Goal: Complete application form

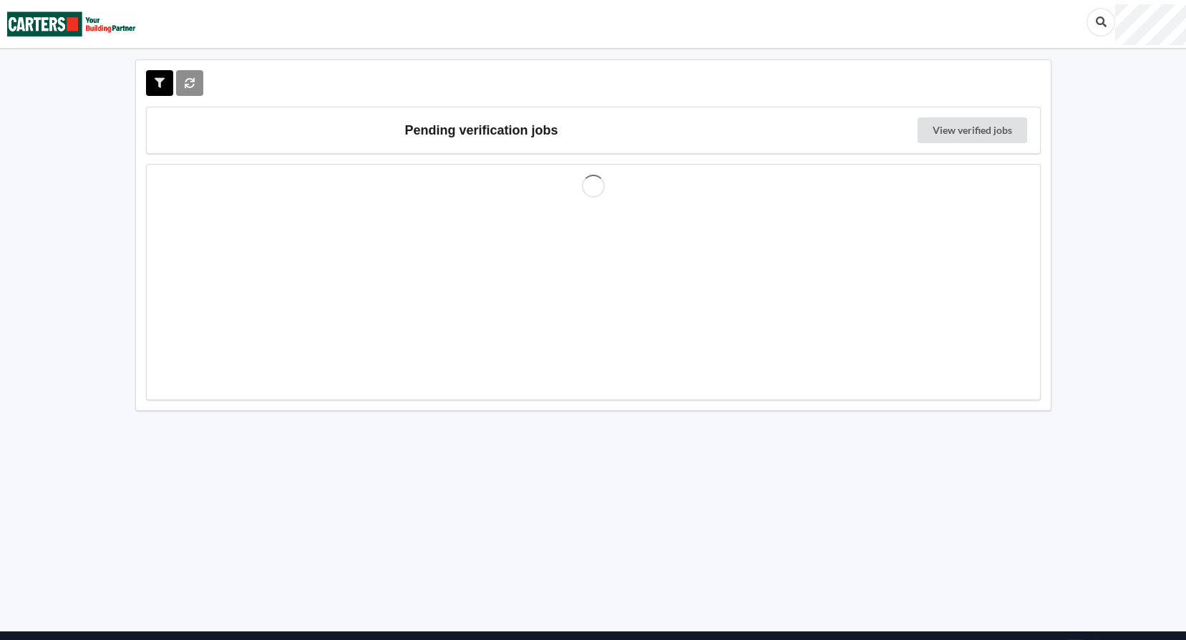
scroll to position [14, 0]
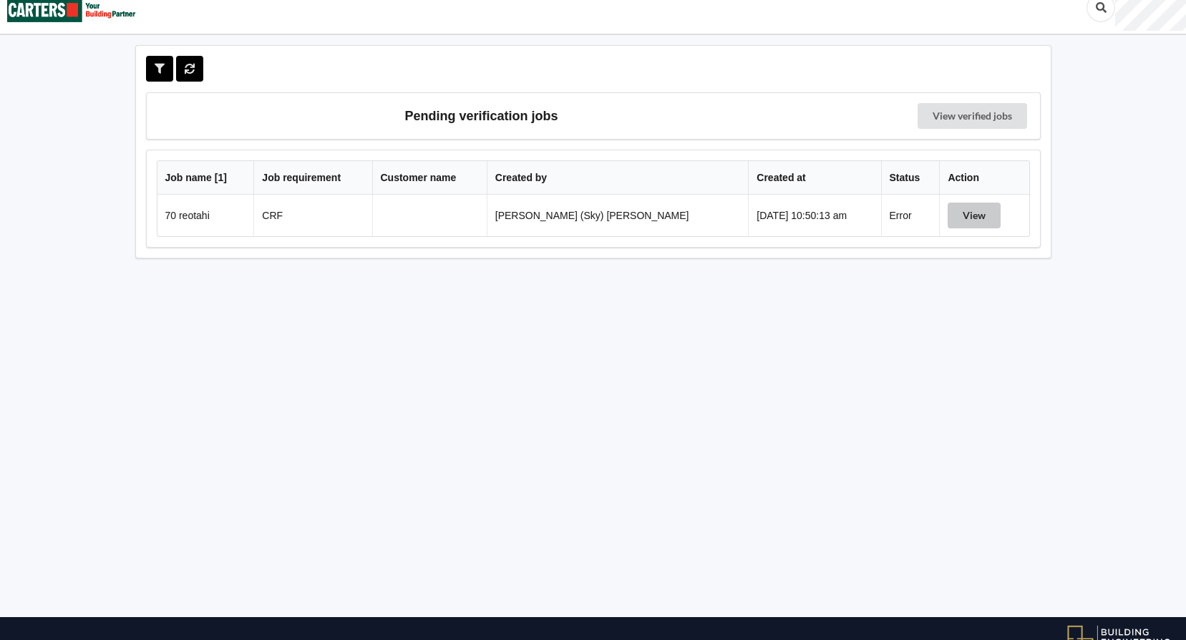
click at [963, 213] on button "View" at bounding box center [974, 216] width 53 height 26
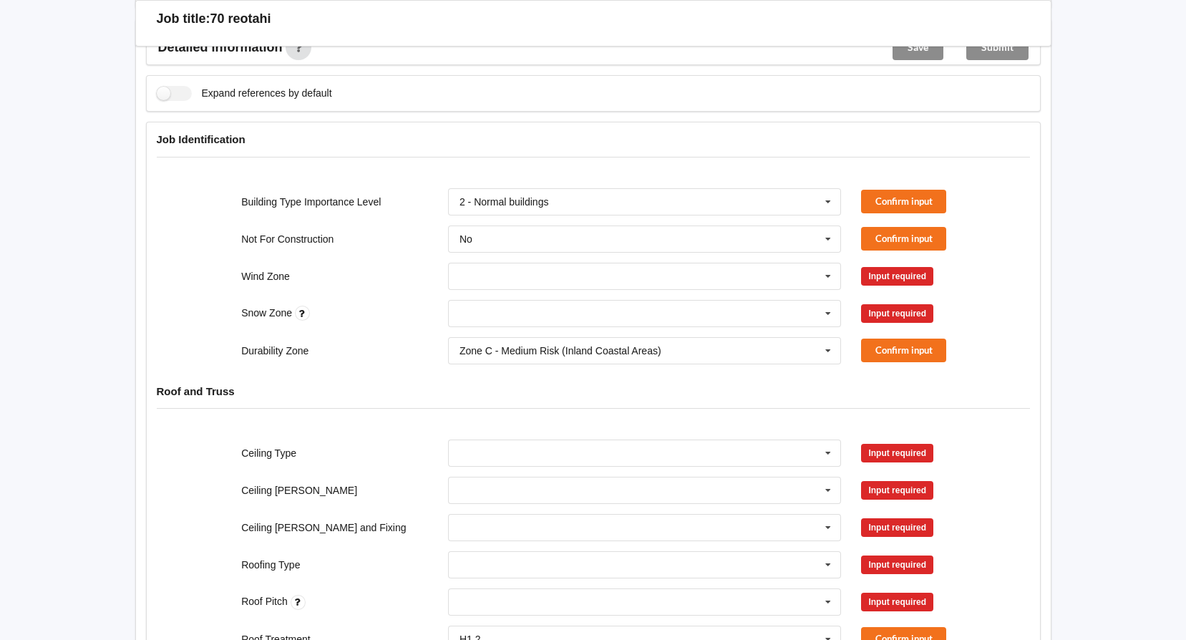
scroll to position [372, 0]
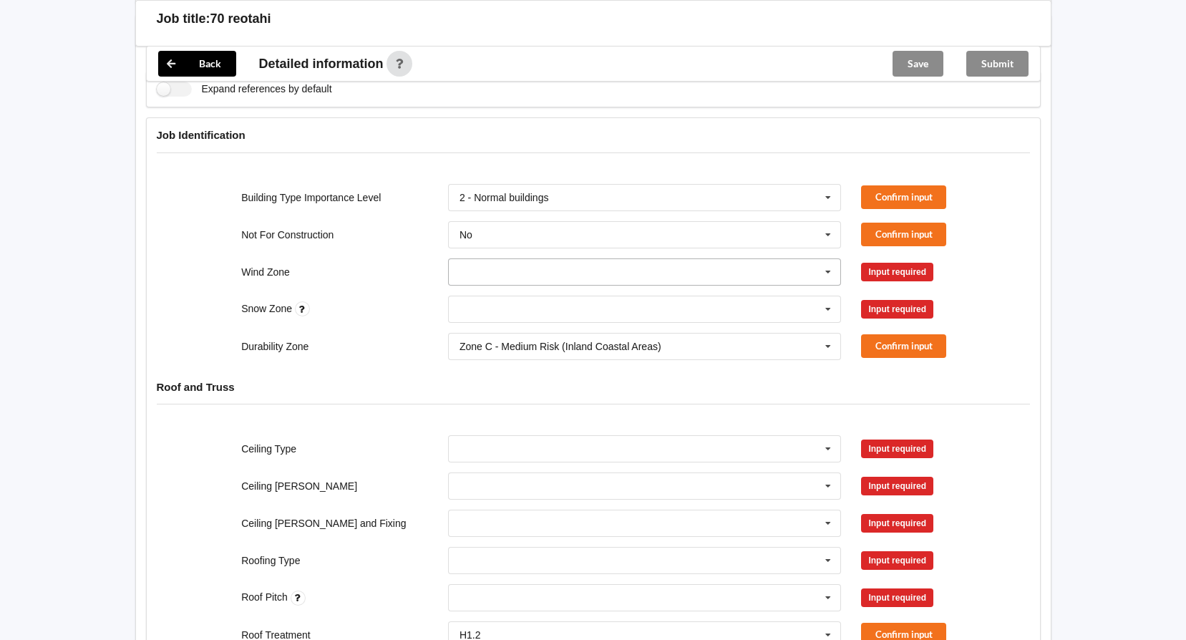
click at [527, 267] on input "text" at bounding box center [645, 272] width 392 height 26
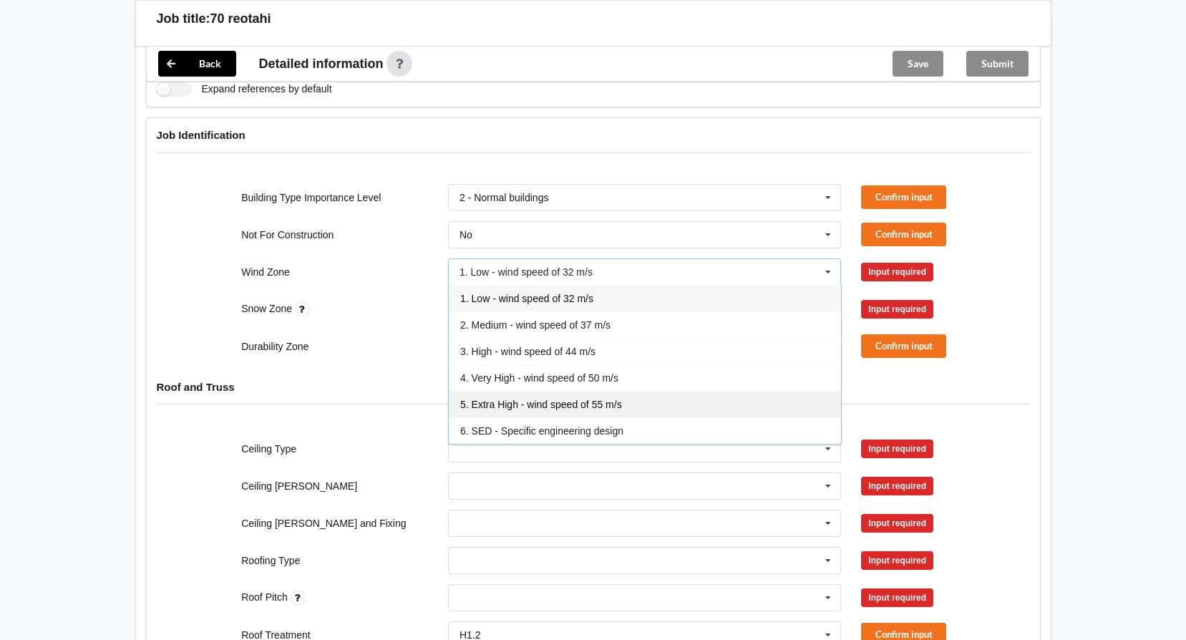
click at [557, 407] on span "5. Extra High - wind speed of 55 m/s" at bounding box center [541, 404] width 162 height 11
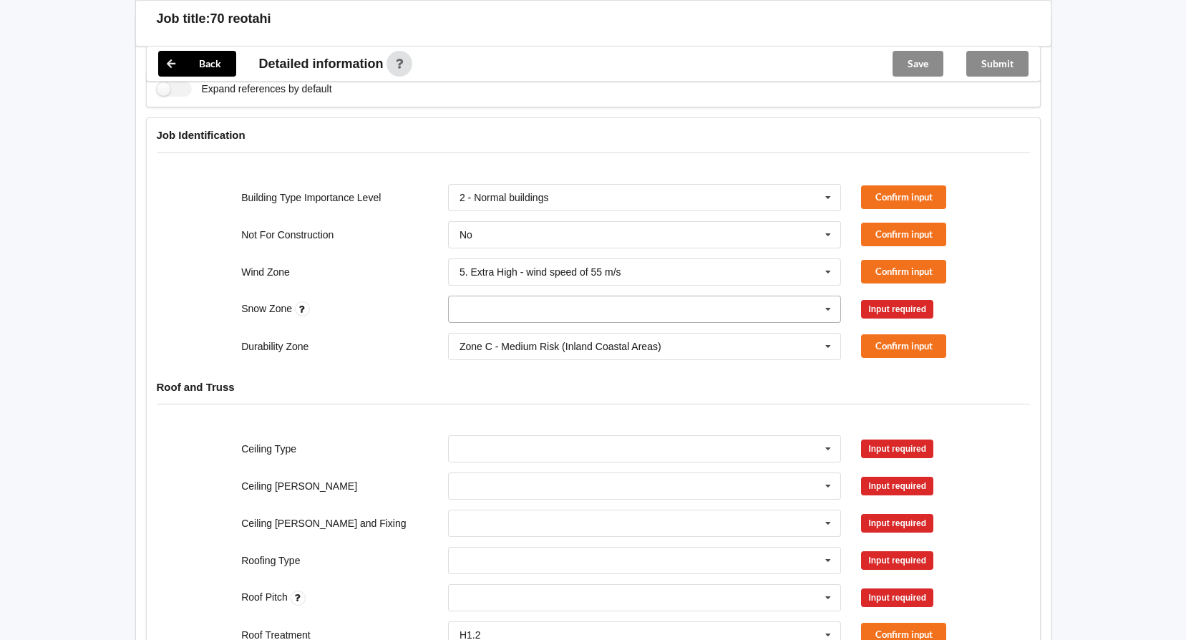
click at [638, 298] on input "text" at bounding box center [645, 309] width 392 height 26
click at [515, 334] on div "N0" at bounding box center [645, 335] width 392 height 26
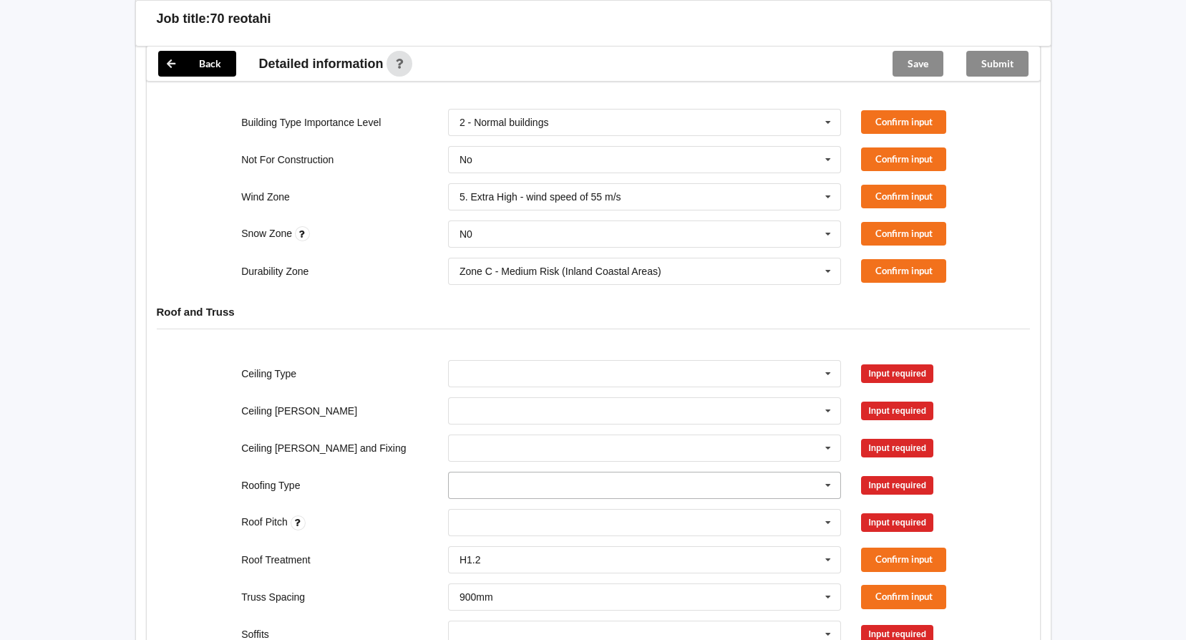
scroll to position [515, 0]
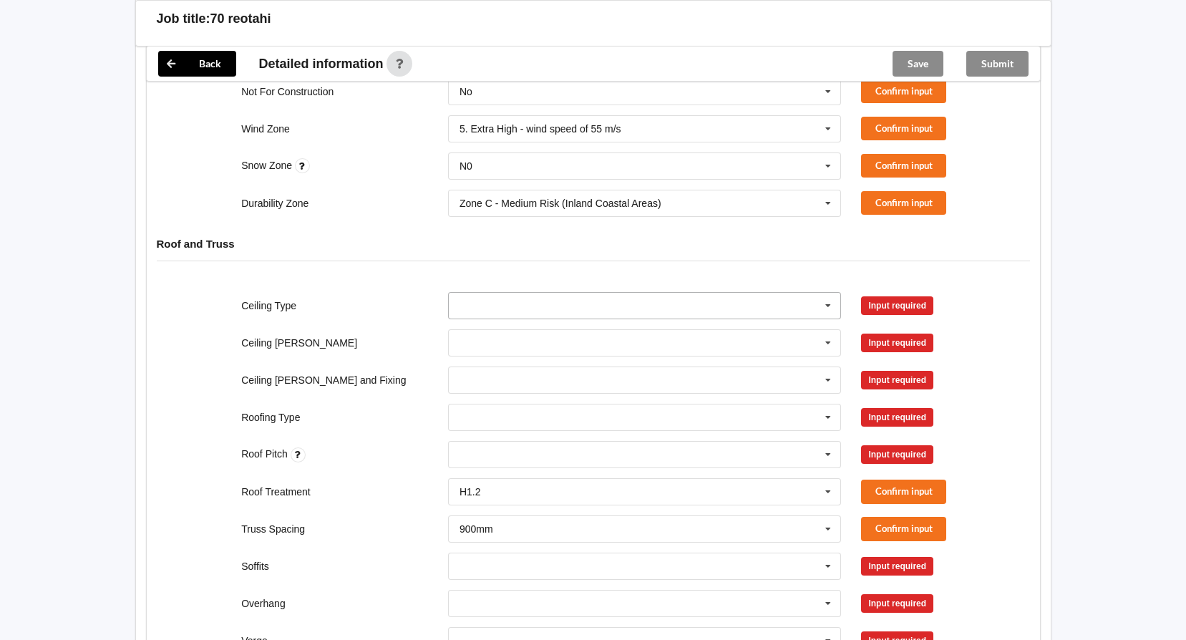
click at [559, 308] on input "text" at bounding box center [645, 306] width 392 height 26
click at [543, 341] on div "10mm Gib" at bounding box center [645, 331] width 392 height 26
click at [552, 326] on div "400mm 450mm 600mm See Job Notes" at bounding box center [645, 342] width 414 height 47
click at [558, 347] on input "text" at bounding box center [645, 343] width 392 height 26
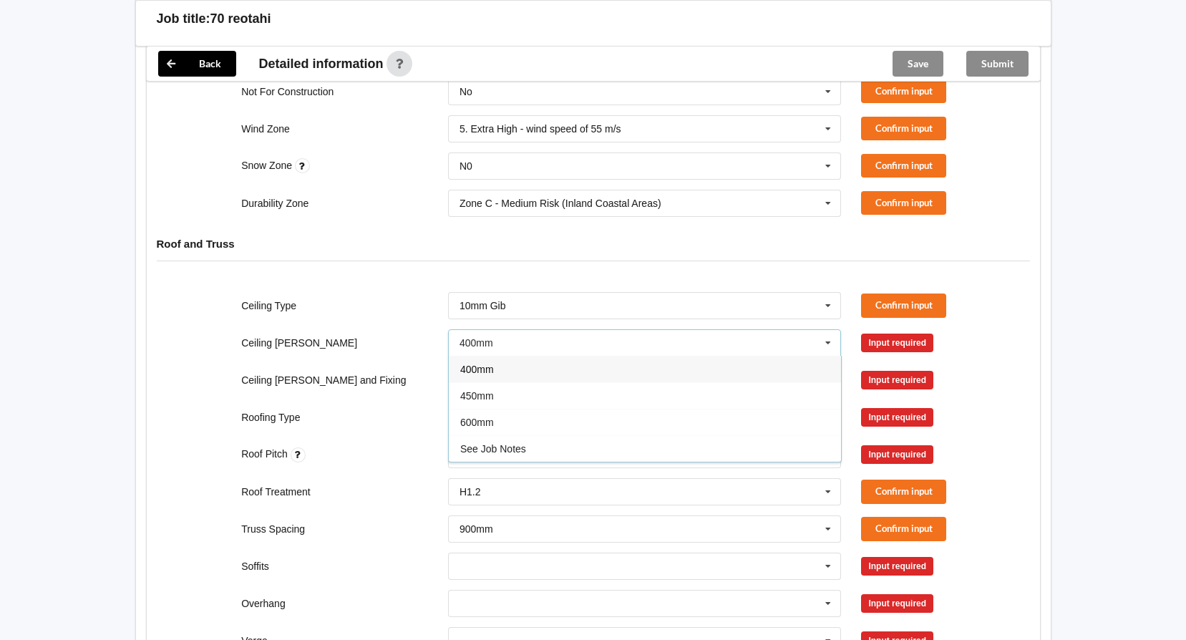
click at [546, 376] on div "400mm" at bounding box center [645, 369] width 392 height 26
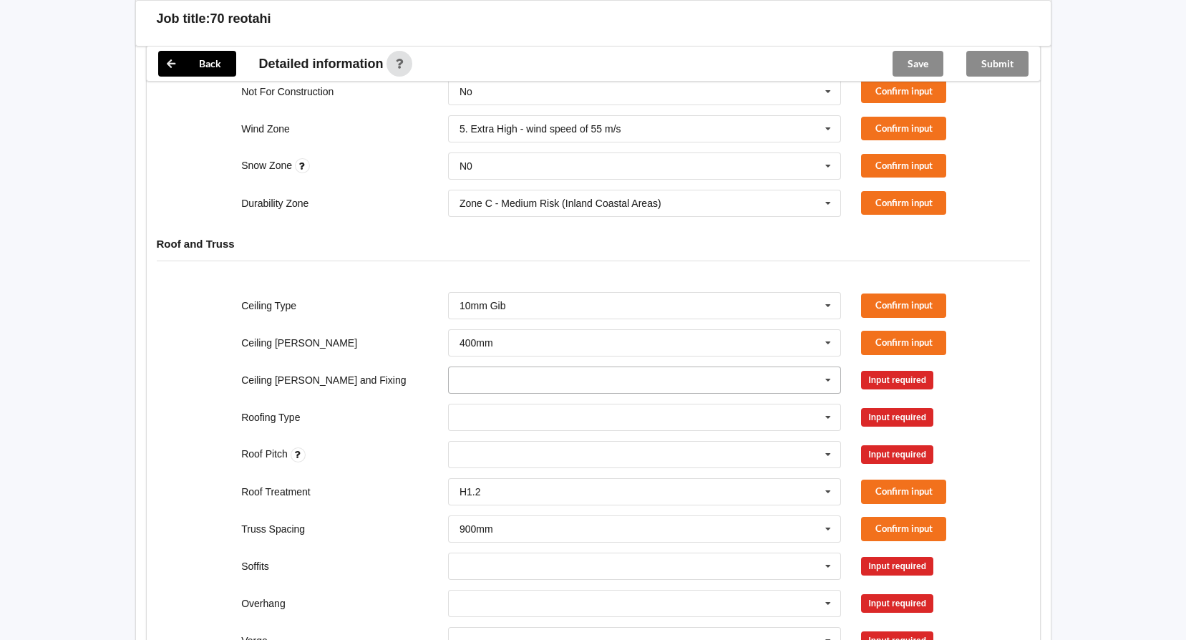
click at [546, 372] on input "text" at bounding box center [645, 380] width 392 height 26
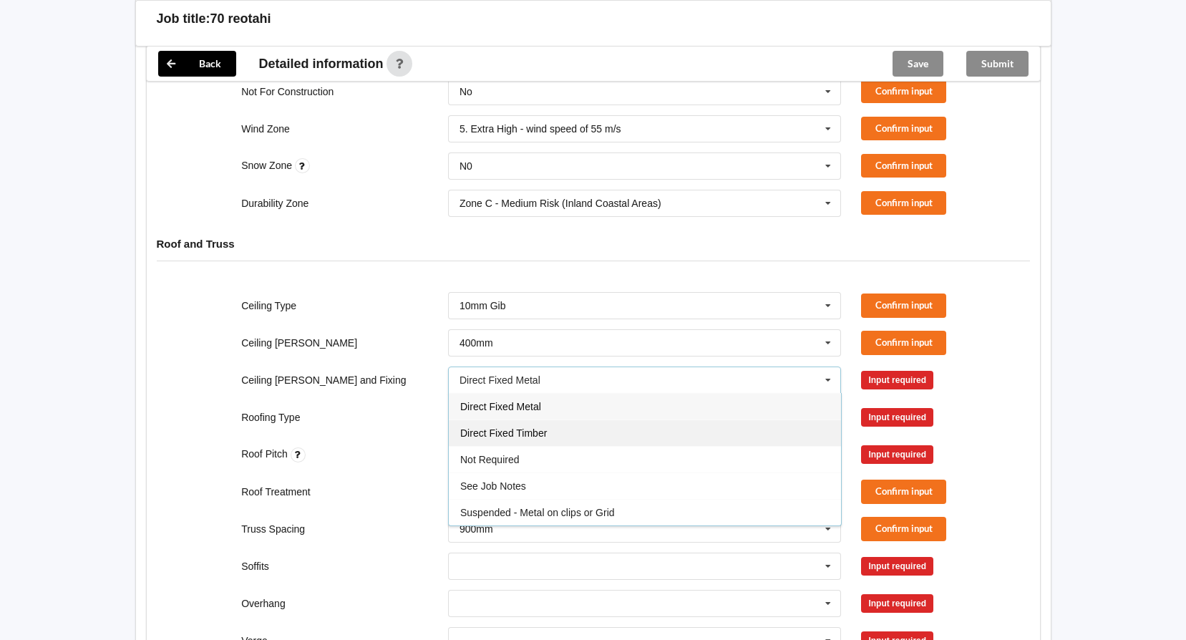
click at [563, 438] on div "Direct Fixed Timber" at bounding box center [645, 432] width 392 height 26
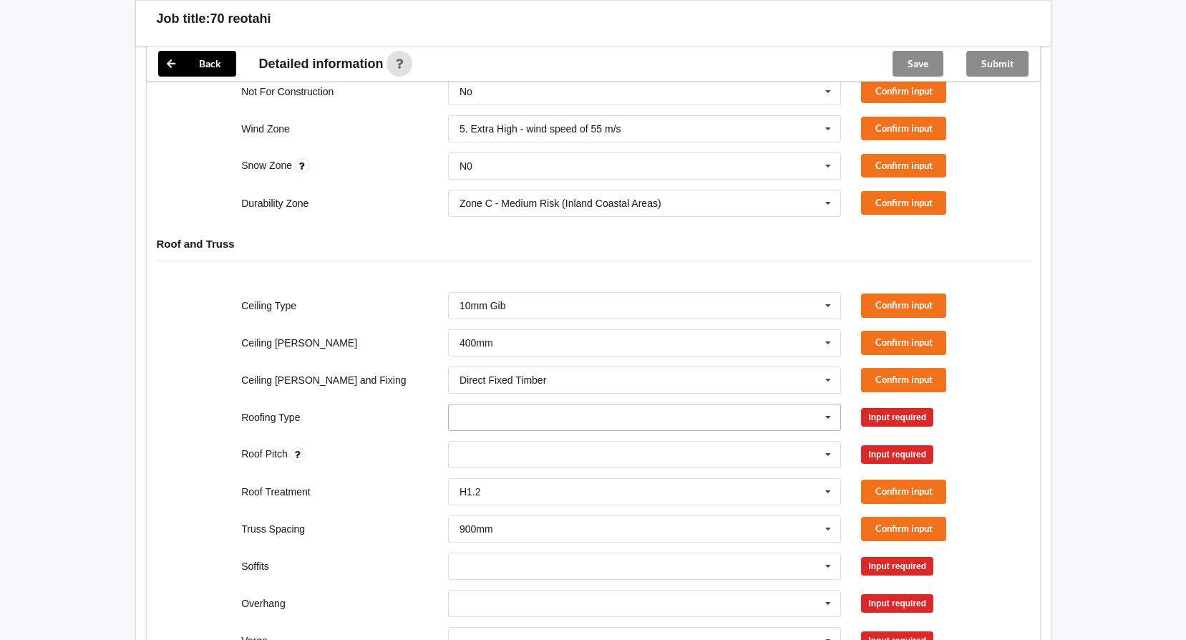
click at [643, 422] on input "text" at bounding box center [645, 417] width 392 height 26
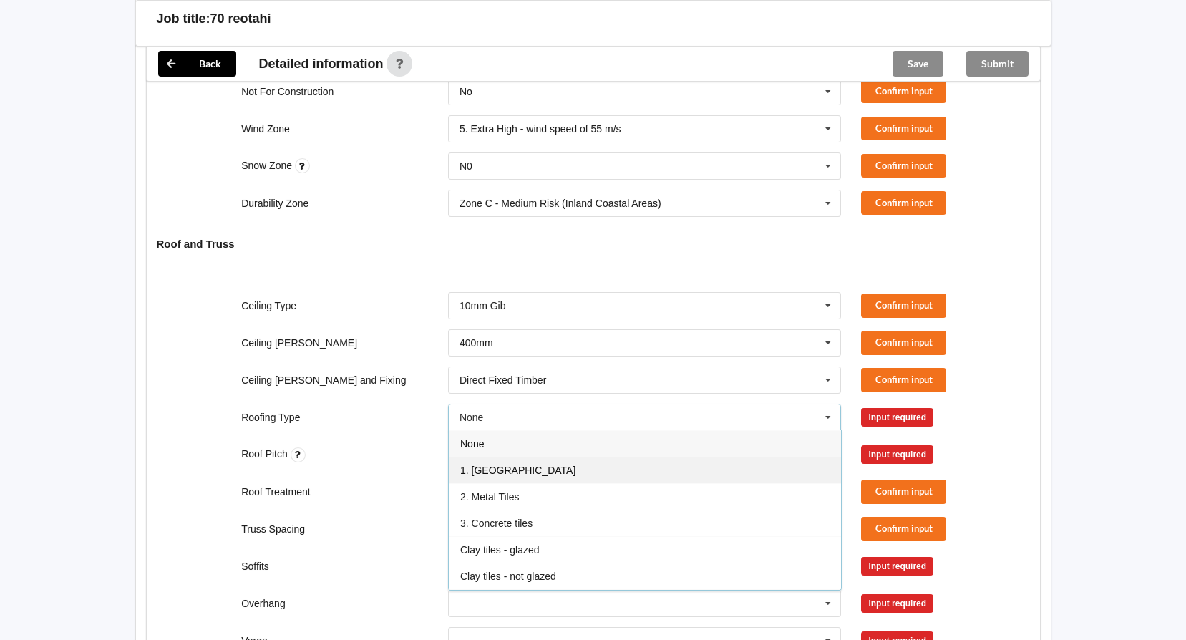
click at [629, 465] on div "1. [GEOGRAPHIC_DATA]" at bounding box center [645, 470] width 392 height 26
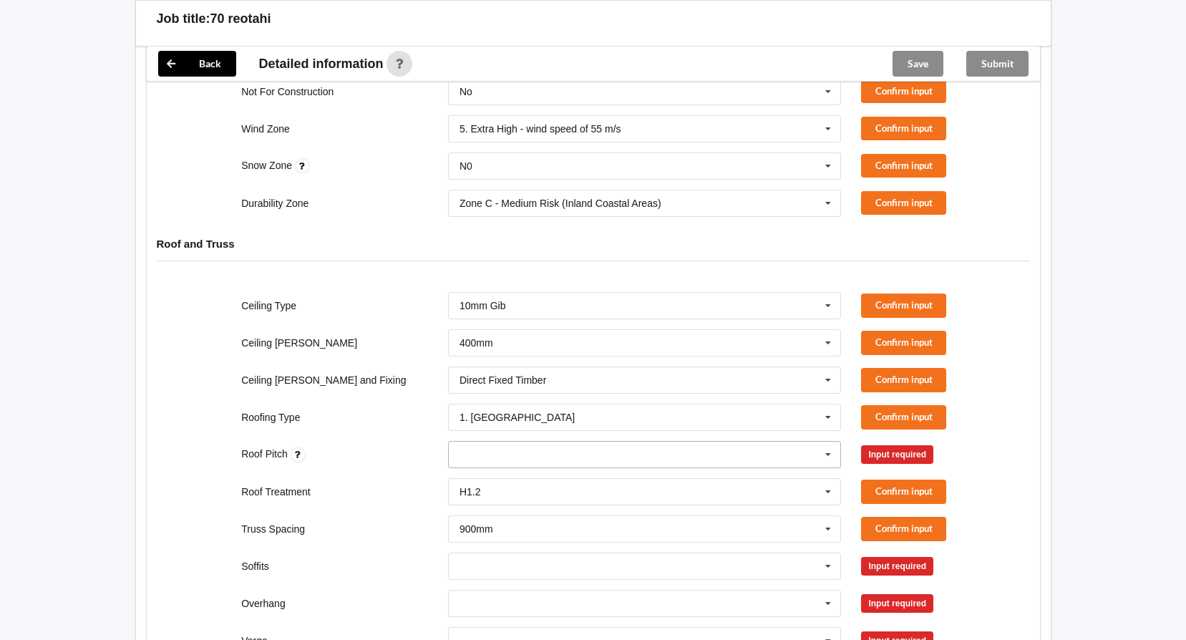
click at [520, 449] on div "None" at bounding box center [645, 454] width 394 height 27
type input "m"
type input "3"
click at [401, 527] on div "Truss Spacing" at bounding box center [334, 529] width 207 height 14
click at [490, 563] on input "text" at bounding box center [645, 566] width 392 height 26
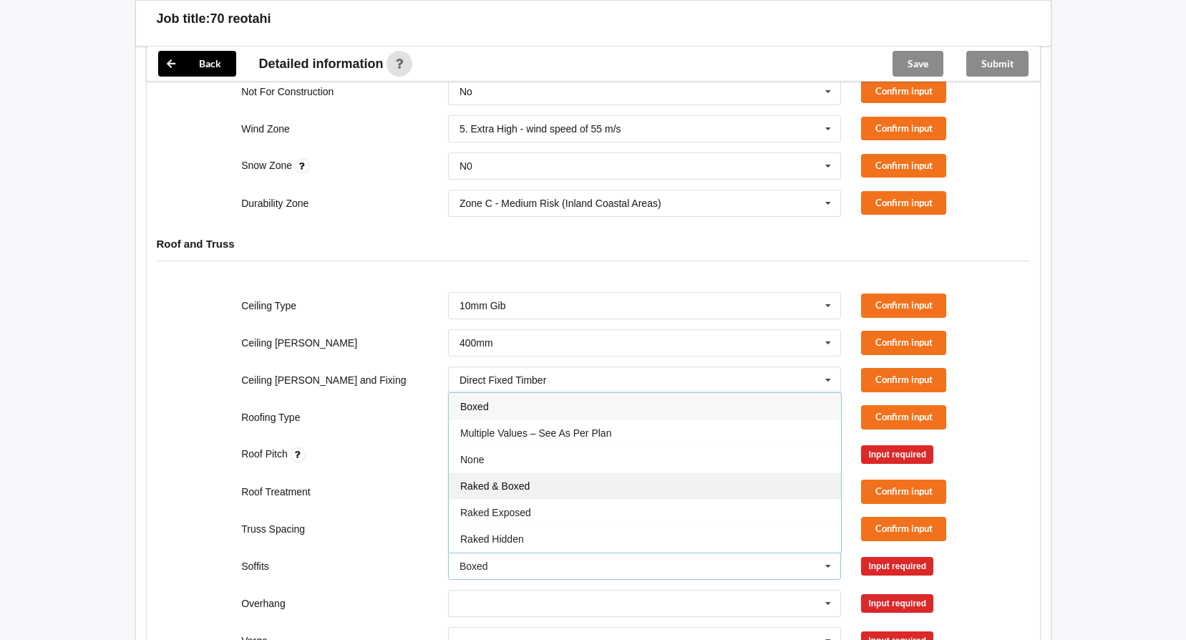
click at [572, 485] on div "Raked & Boxed" at bounding box center [645, 485] width 392 height 26
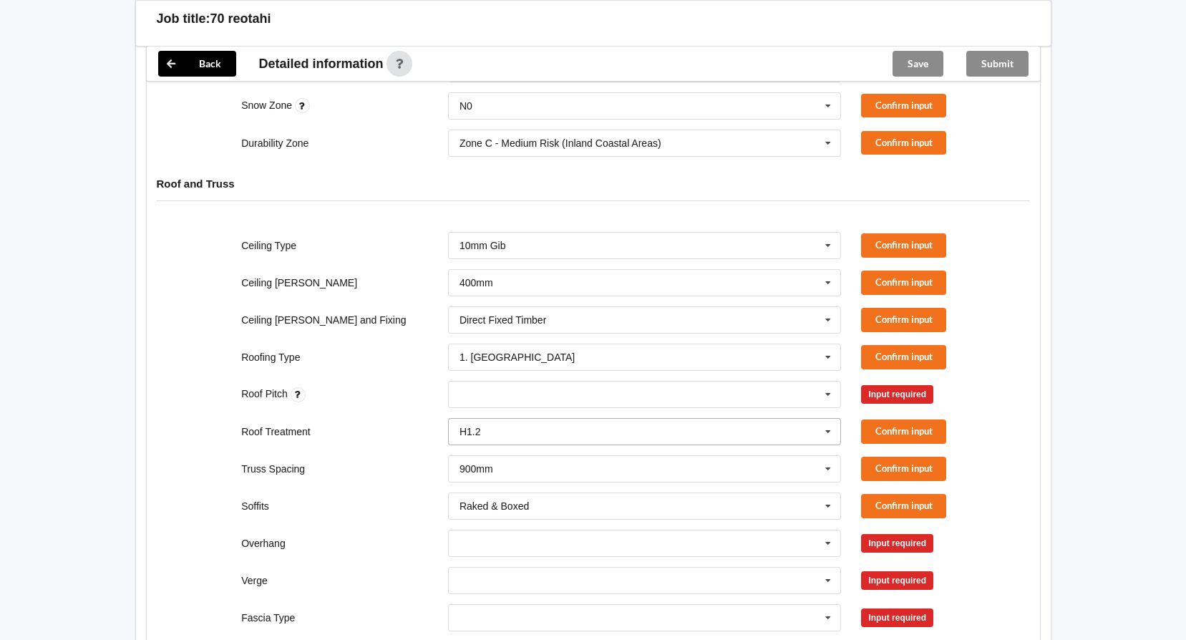
scroll to position [658, 0]
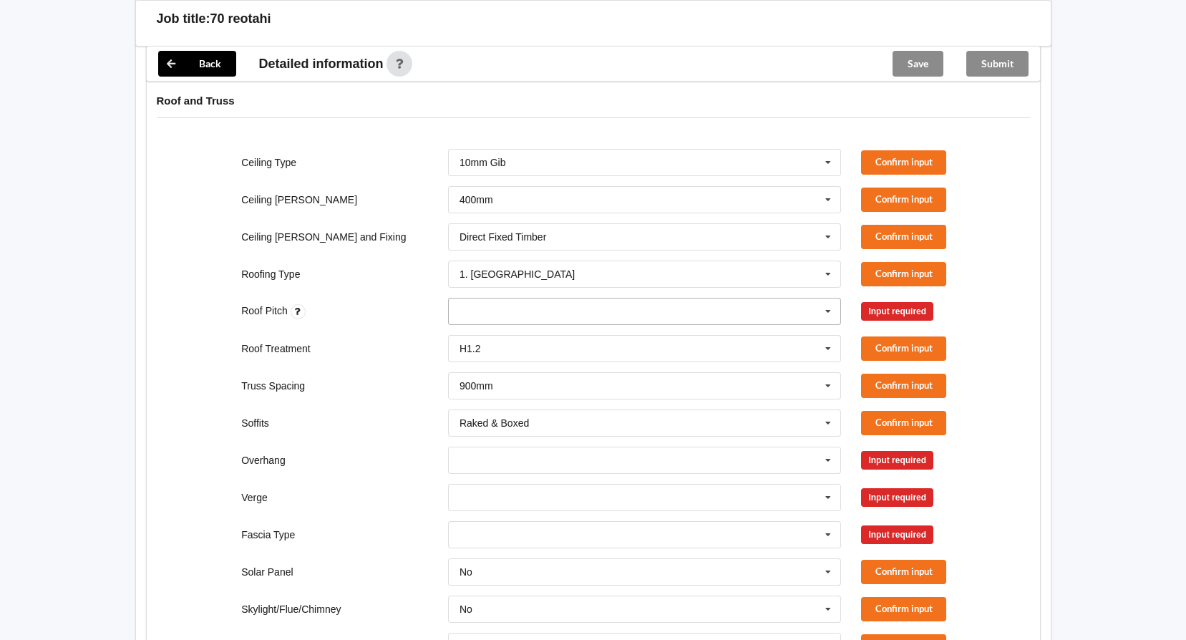
click at [626, 315] on div "3 None" at bounding box center [645, 311] width 394 height 27
type input "3"
click at [312, 356] on div "Roof Treatment H1.2 H1.2 H3.2 See Job Notes Confirm input" at bounding box center [593, 348] width 827 height 47
click at [789, 316] on div "3 None" at bounding box center [645, 311] width 394 height 27
type input "3"
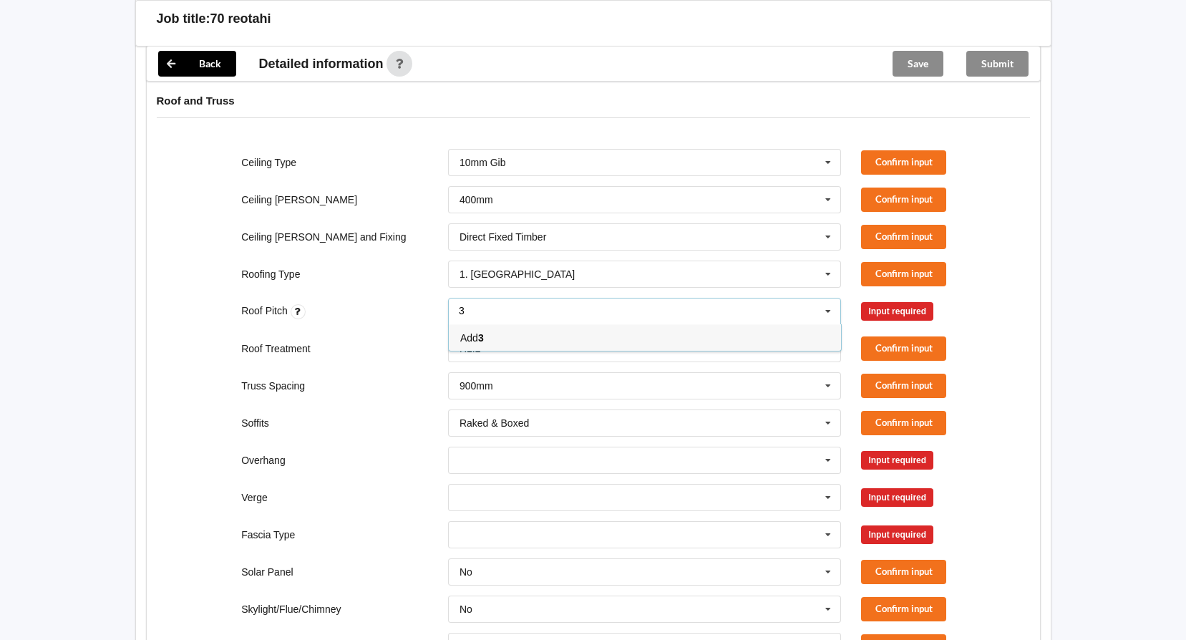
click at [497, 338] on div "Add 3" at bounding box center [645, 337] width 392 height 26
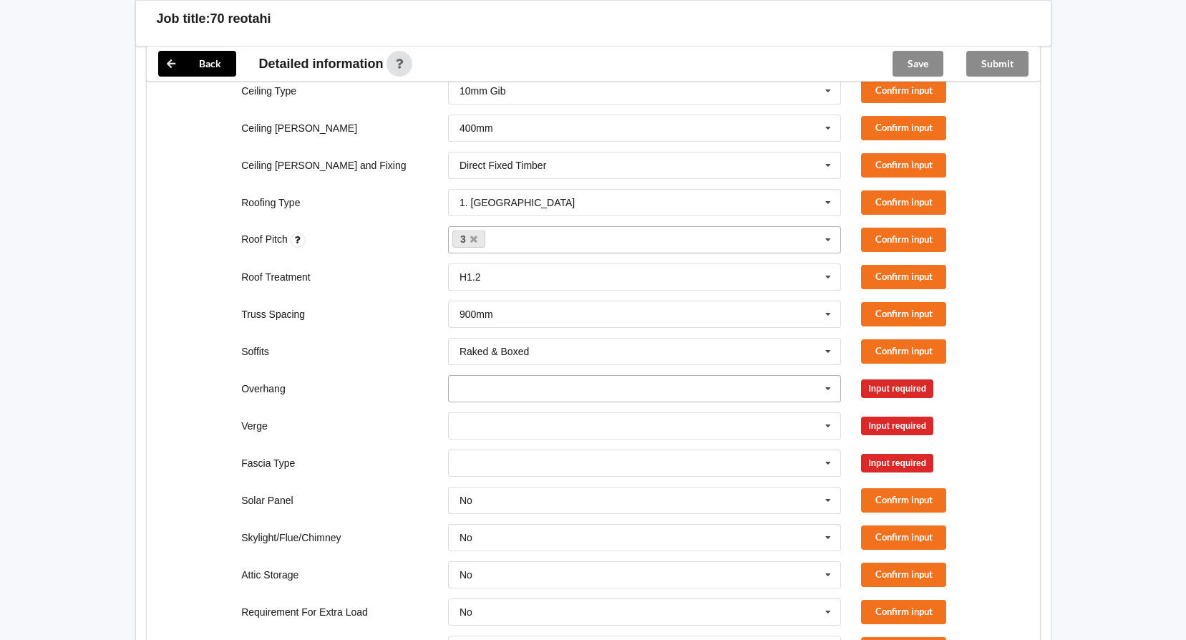
click at [499, 392] on input "text" at bounding box center [645, 389] width 392 height 26
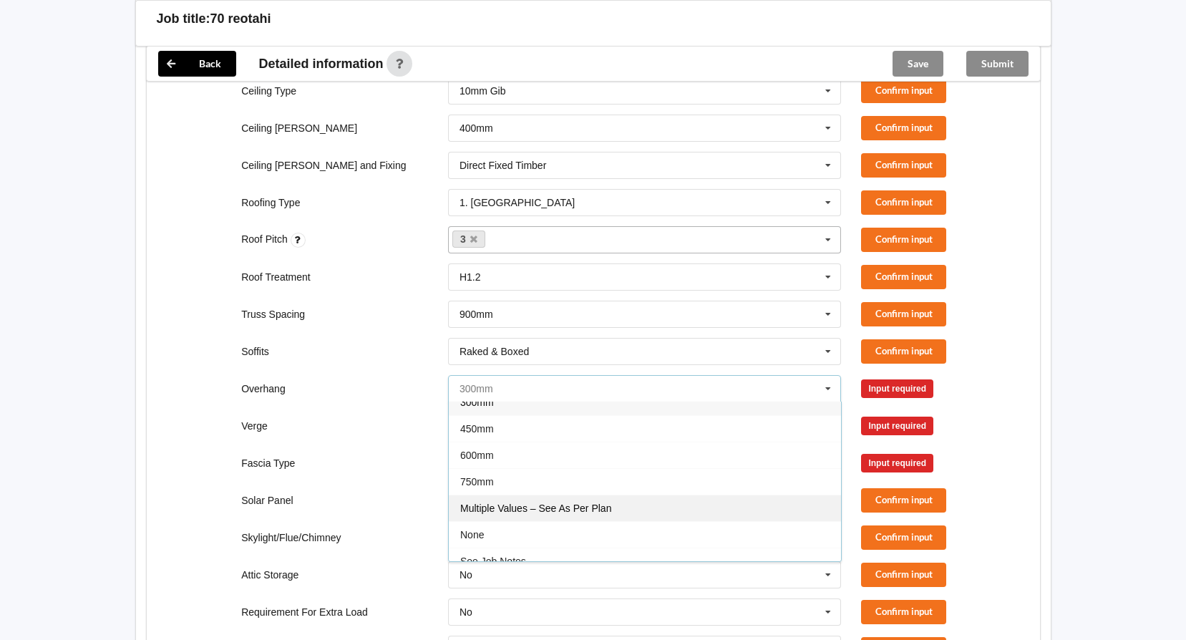
scroll to position [26, 0]
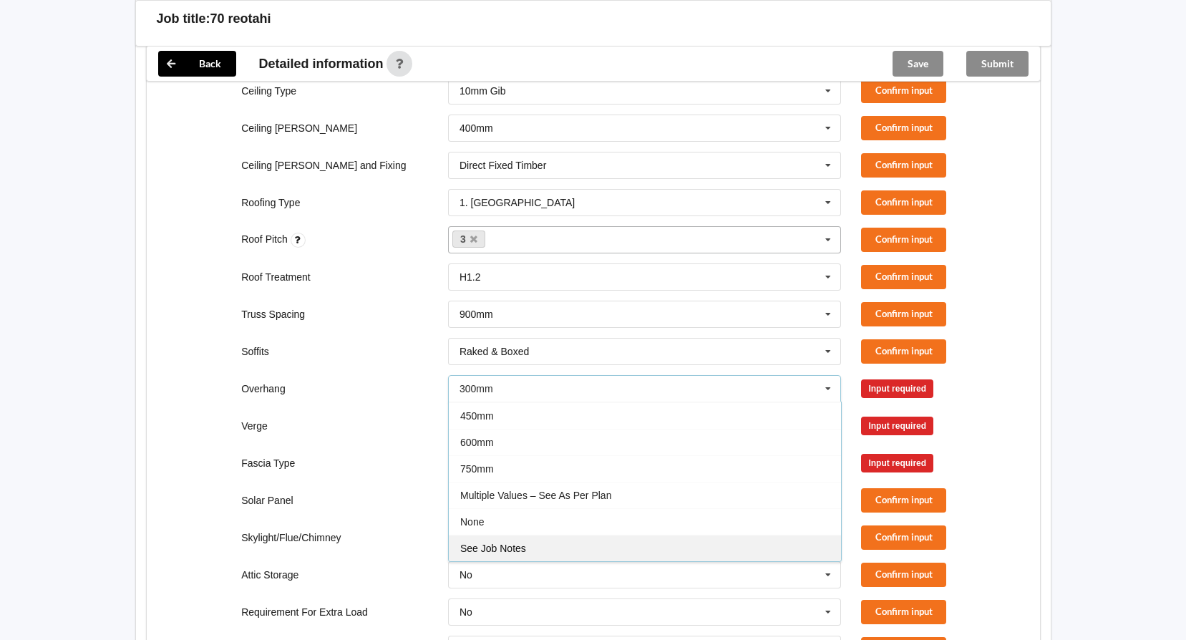
click at [515, 553] on span "See Job Notes" at bounding box center [493, 548] width 66 height 11
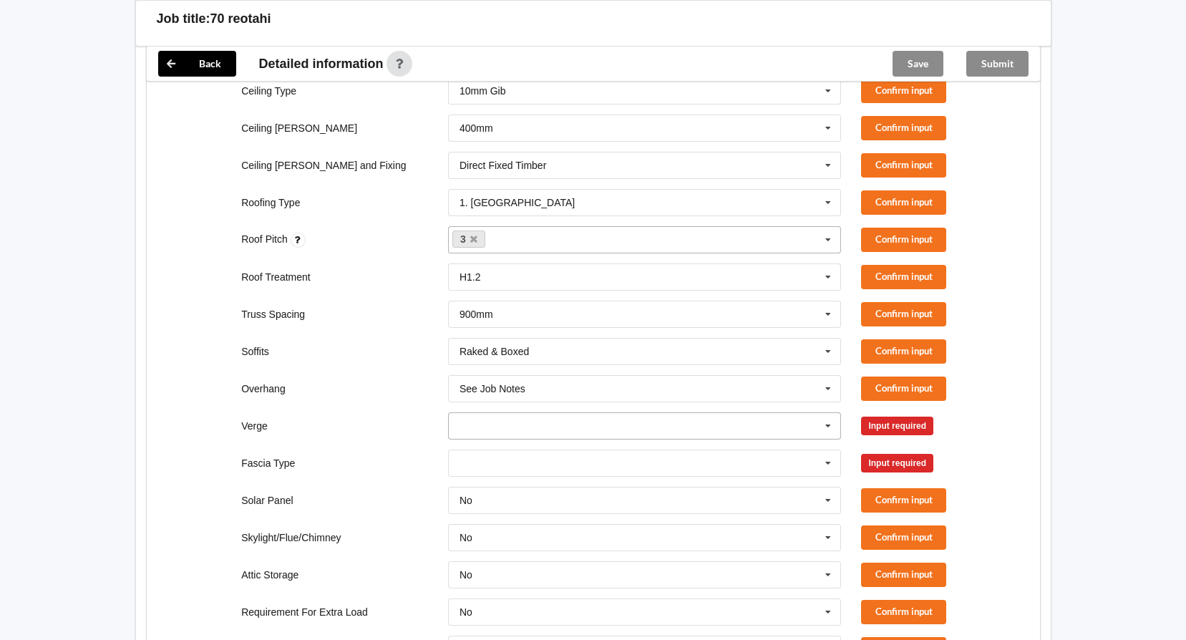
click at [505, 429] on input "text" at bounding box center [645, 426] width 392 height 26
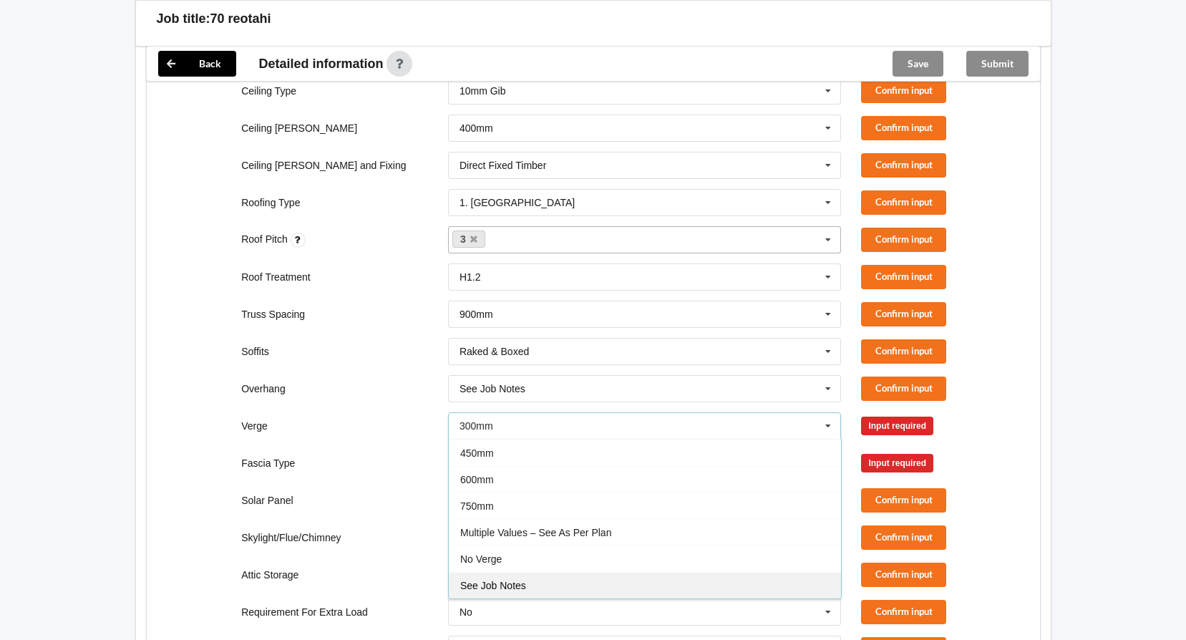
click at [519, 585] on span "See Job Notes" at bounding box center [493, 585] width 66 height 11
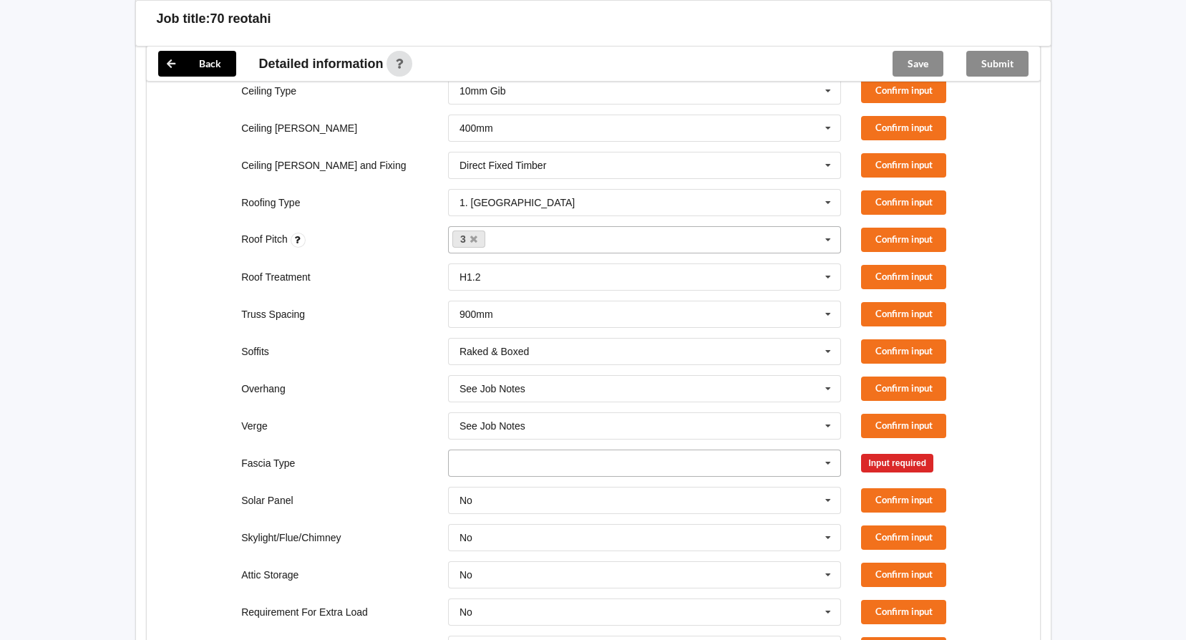
click at [503, 467] on input "text" at bounding box center [645, 463] width 392 height 26
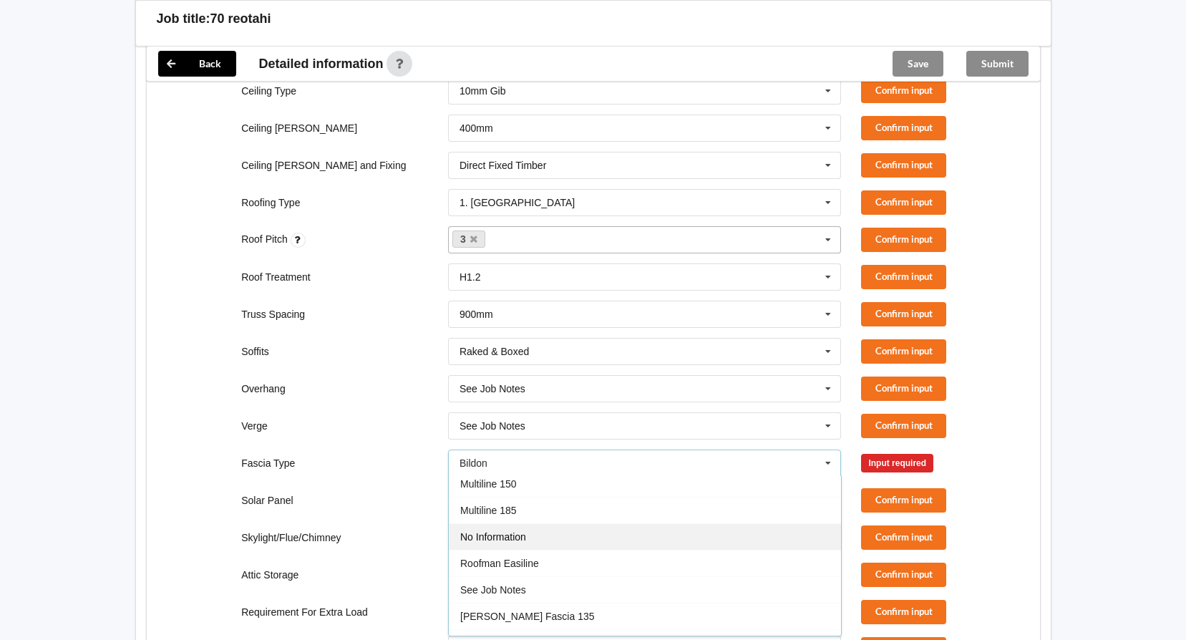
click at [550, 543] on div "No Information" at bounding box center [645, 536] width 392 height 26
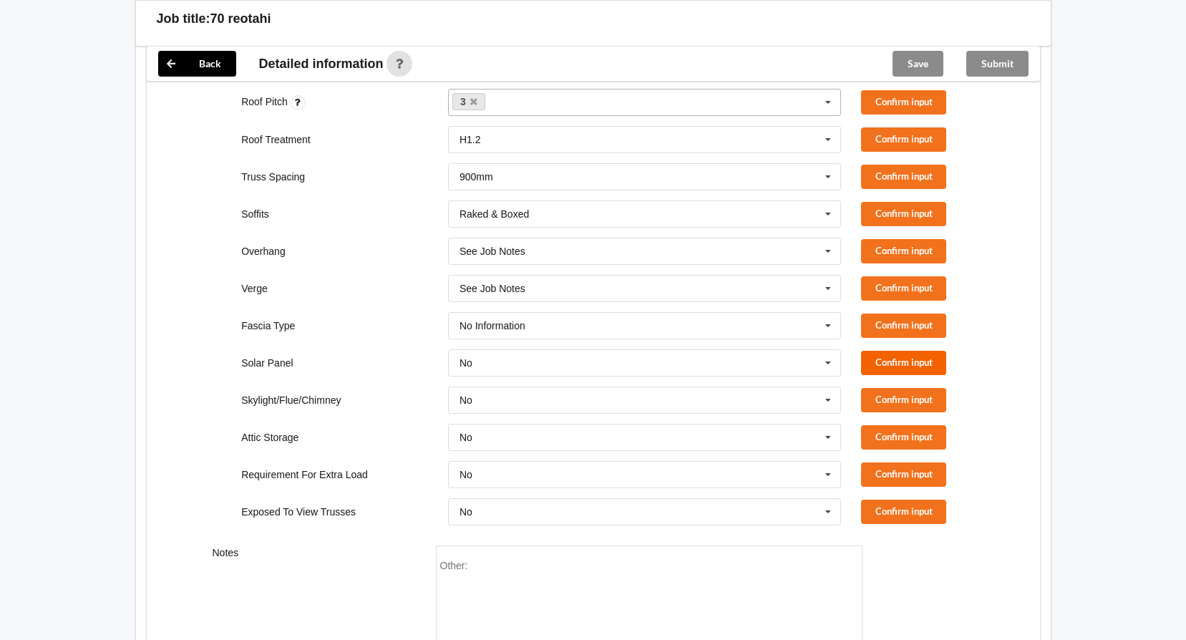
scroll to position [995, 0]
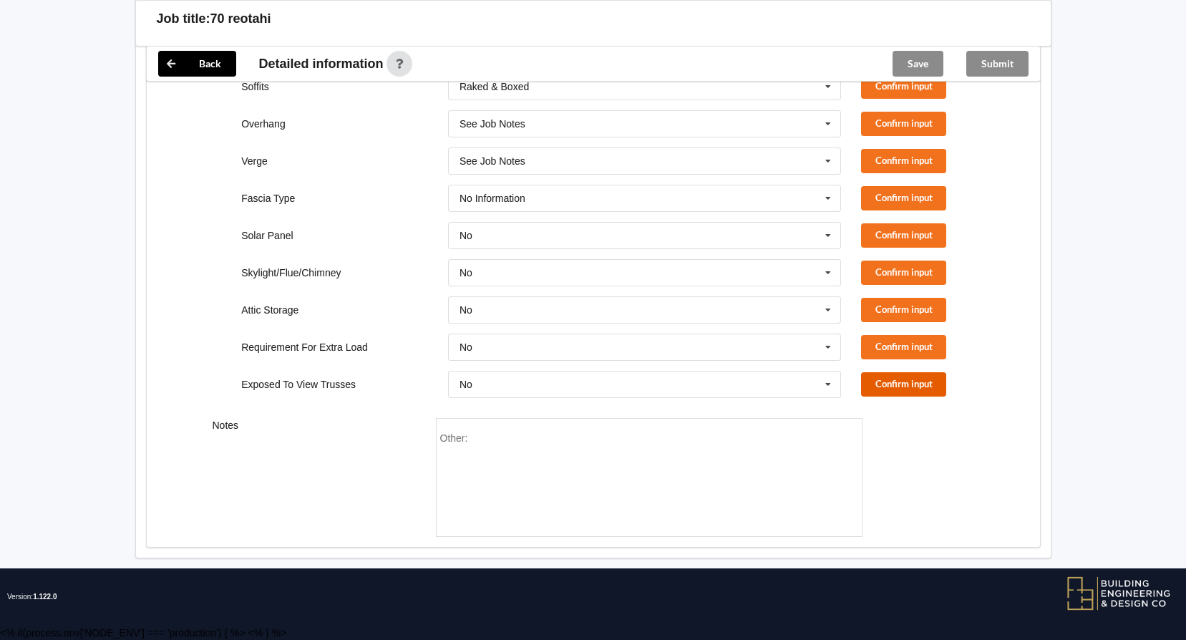
click at [907, 384] on button "Confirm input" at bounding box center [903, 384] width 85 height 24
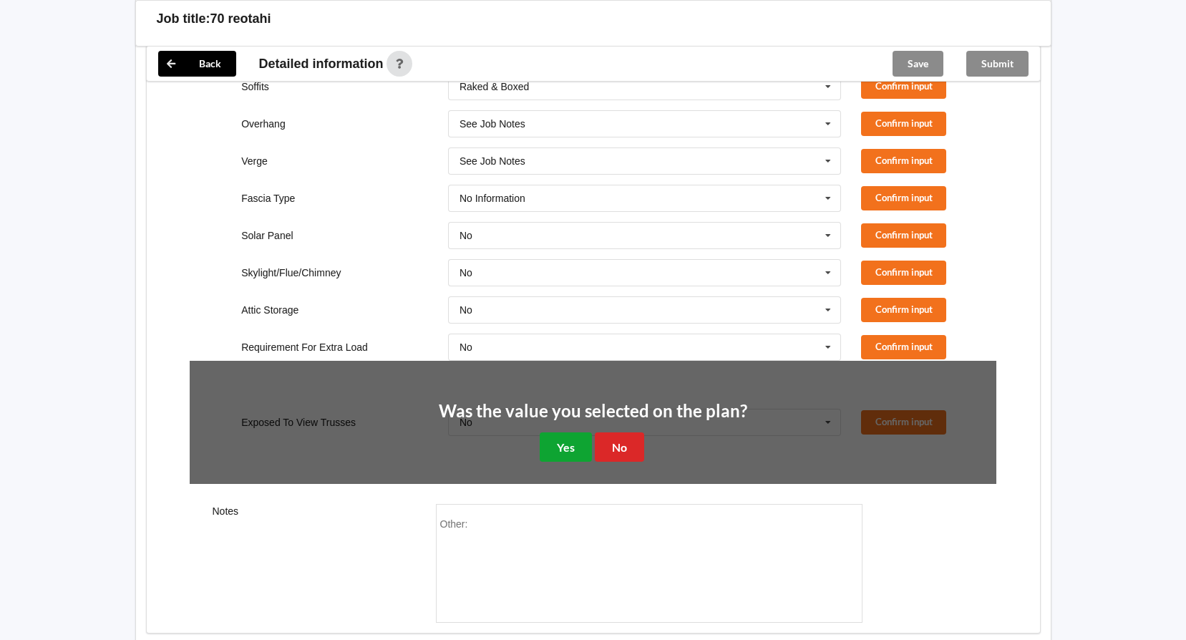
click at [551, 446] on button "Yes" at bounding box center [566, 446] width 52 height 29
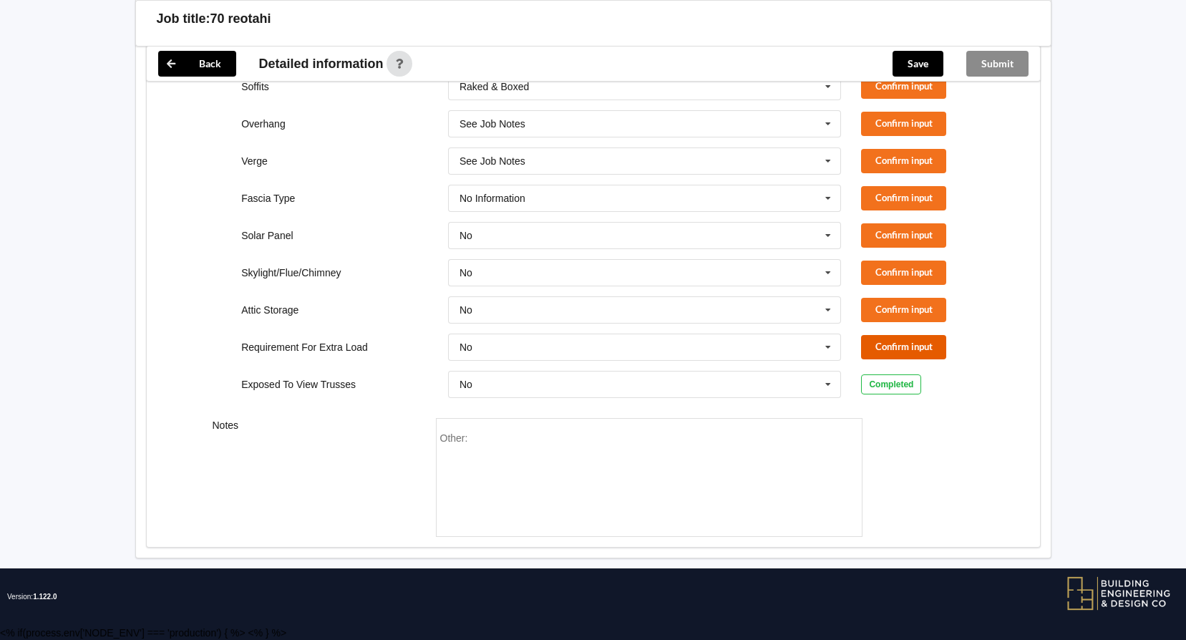
click at [894, 345] on button "Confirm input" at bounding box center [903, 347] width 85 height 24
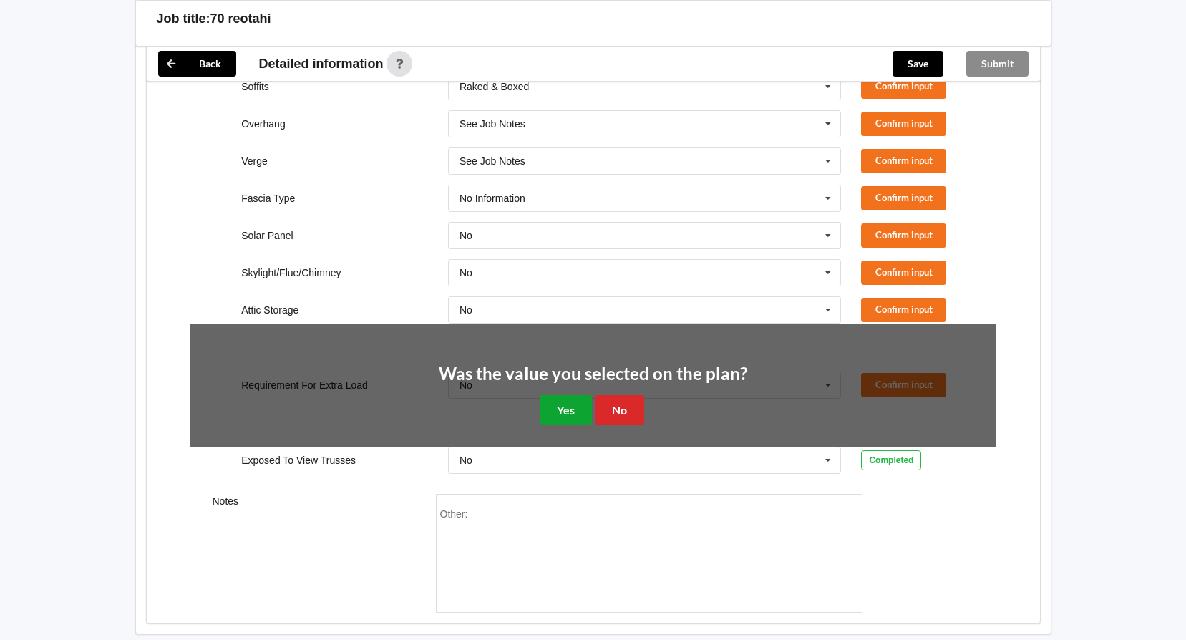
click at [558, 406] on button "Yes" at bounding box center [566, 409] width 52 height 29
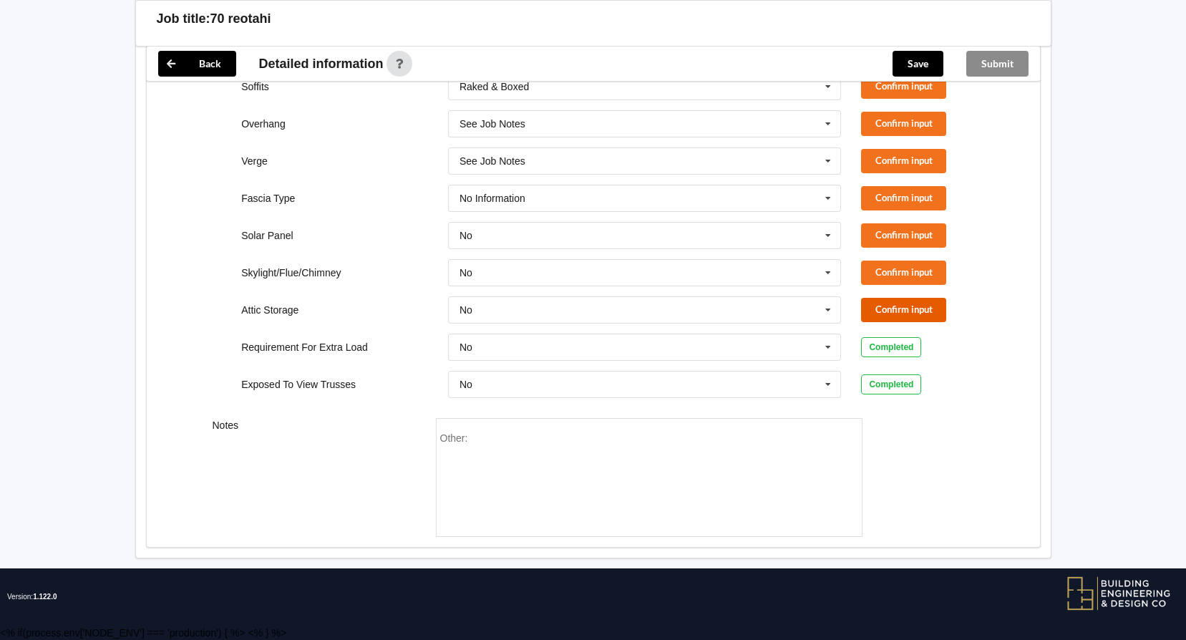
click at [931, 302] on button "Confirm input" at bounding box center [903, 310] width 85 height 24
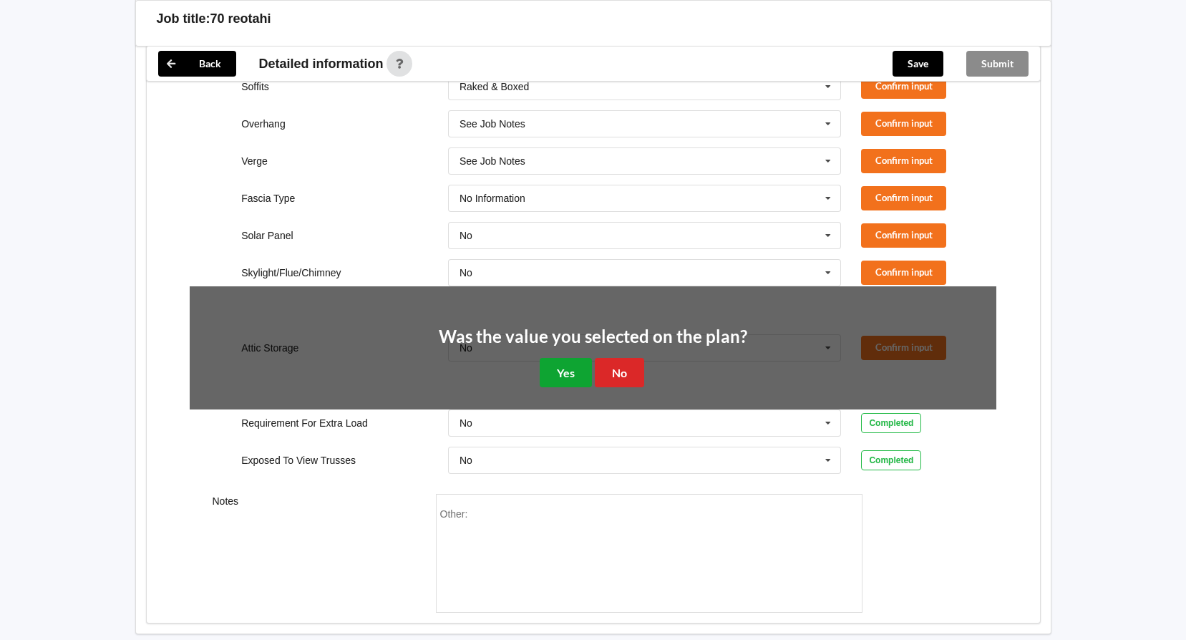
click at [565, 369] on button "Yes" at bounding box center [566, 372] width 52 height 29
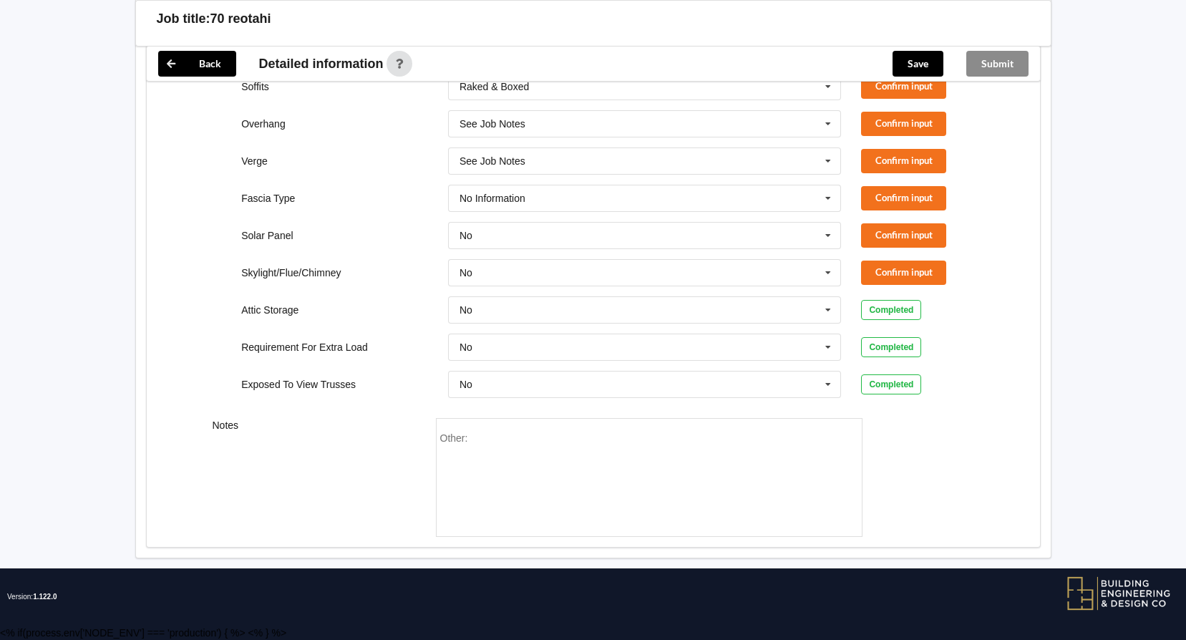
click at [881, 260] on div "Skylight/Flue/Chimney No No Yes Confirm input" at bounding box center [593, 272] width 827 height 47
click at [918, 271] on button "Confirm input" at bounding box center [903, 273] width 85 height 24
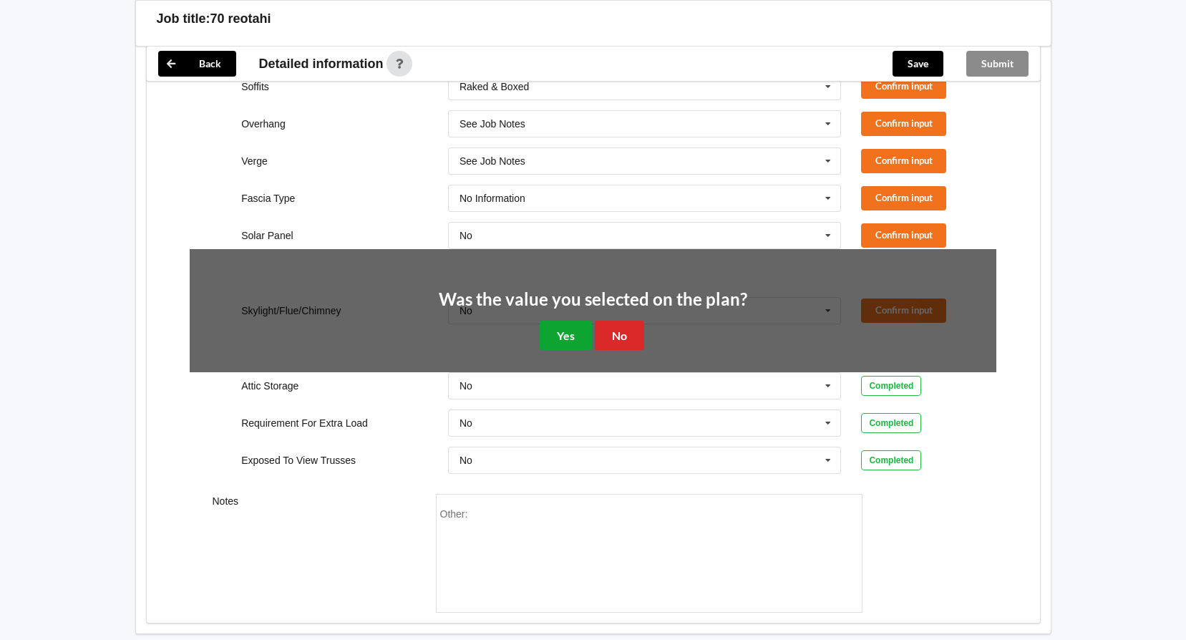
click at [543, 324] on button "Yes" at bounding box center [566, 335] width 52 height 29
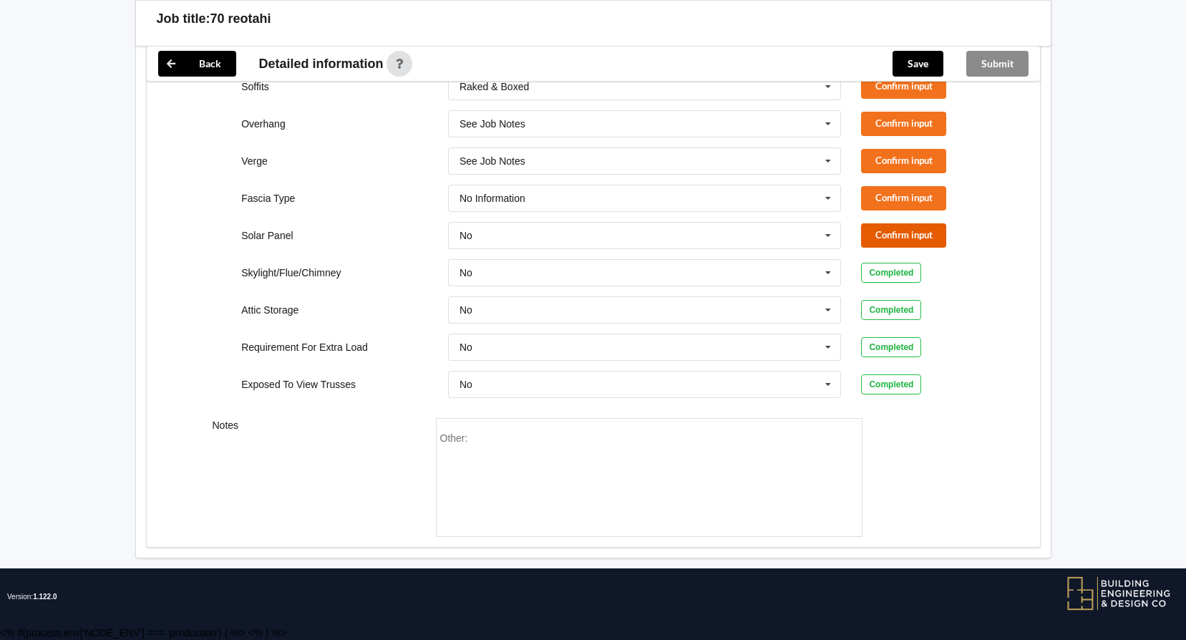
click at [888, 229] on button "Confirm input" at bounding box center [903, 235] width 85 height 24
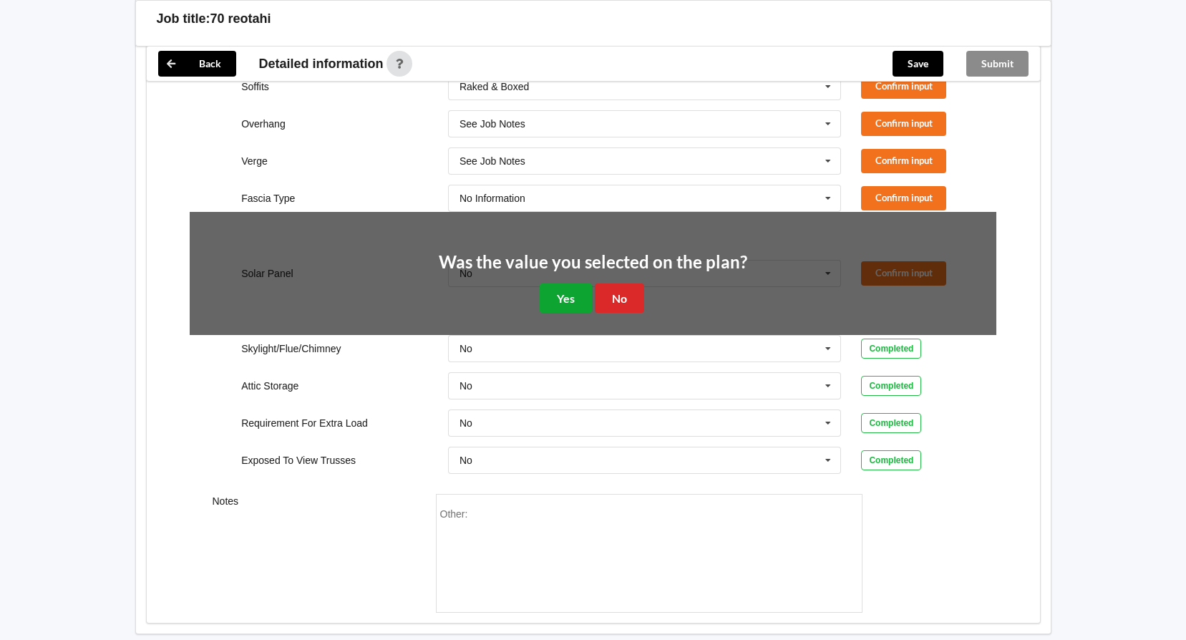
click at [579, 303] on button "Yes" at bounding box center [566, 297] width 52 height 29
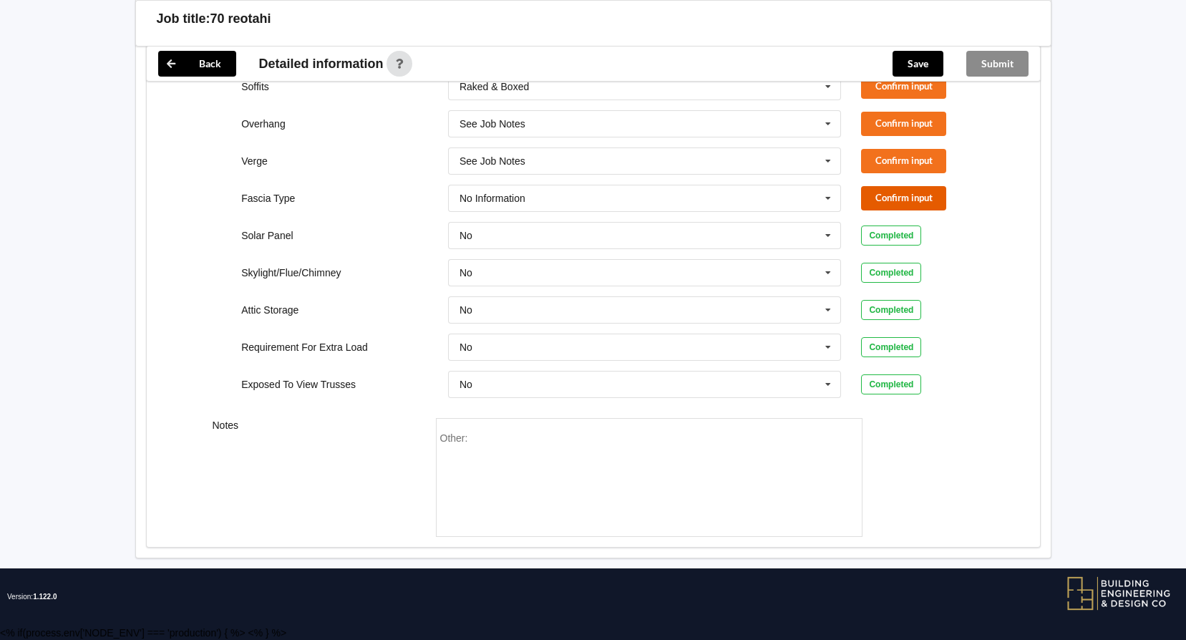
click at [908, 193] on button "Confirm input" at bounding box center [903, 198] width 85 height 24
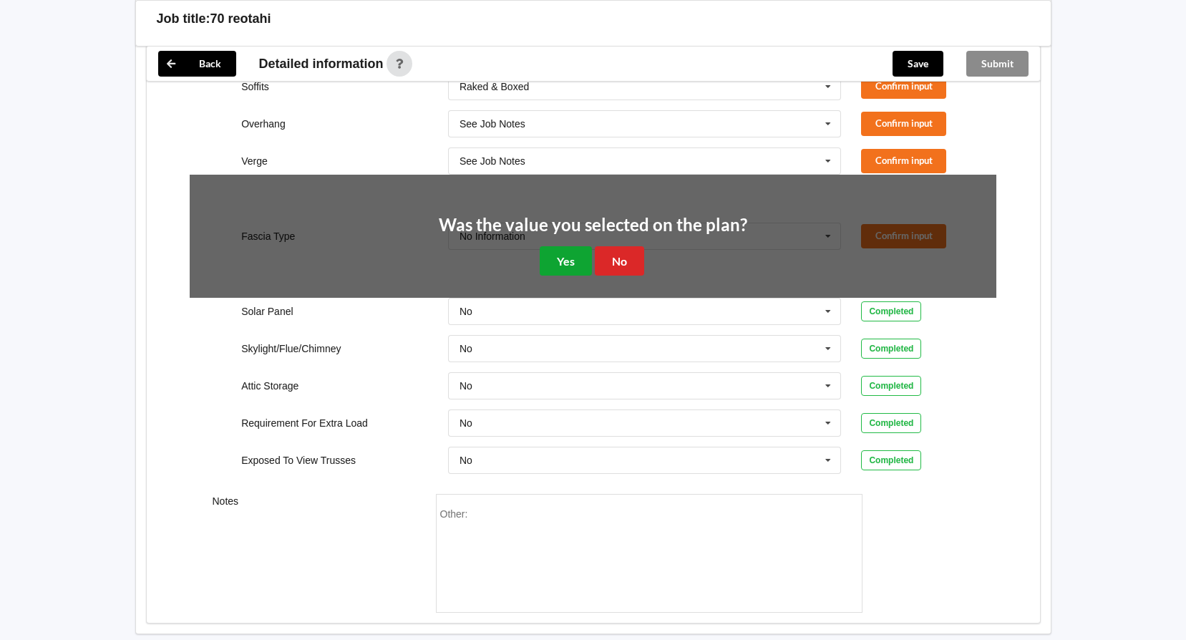
click at [575, 265] on button "Yes" at bounding box center [566, 260] width 52 height 29
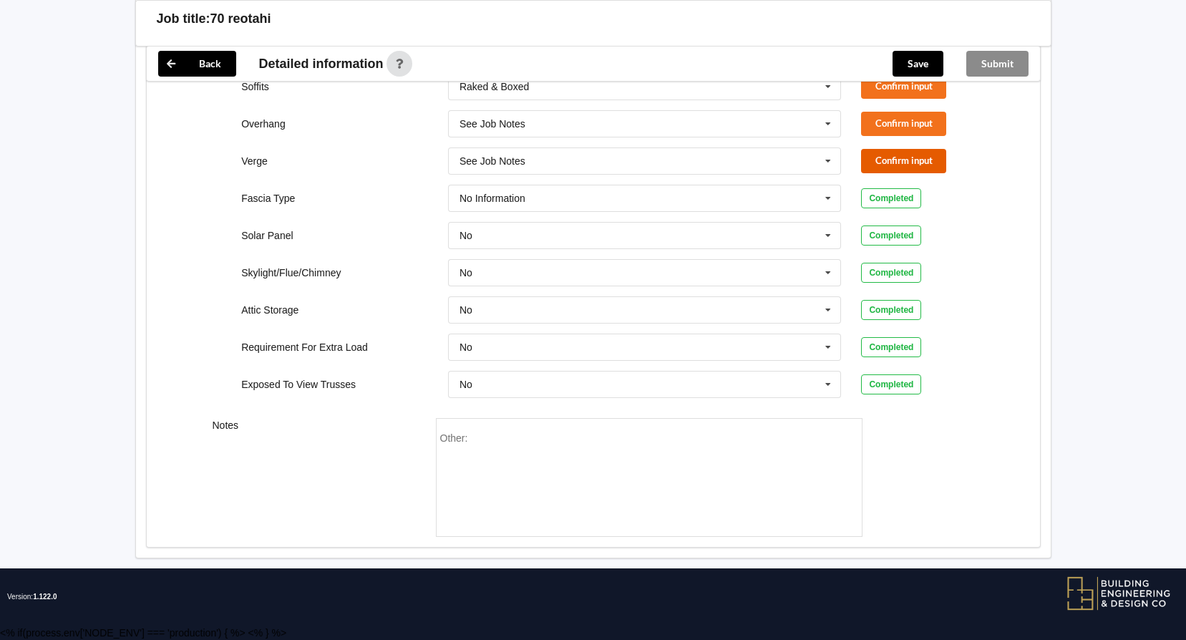
click at [930, 150] on button "Confirm input" at bounding box center [903, 161] width 85 height 24
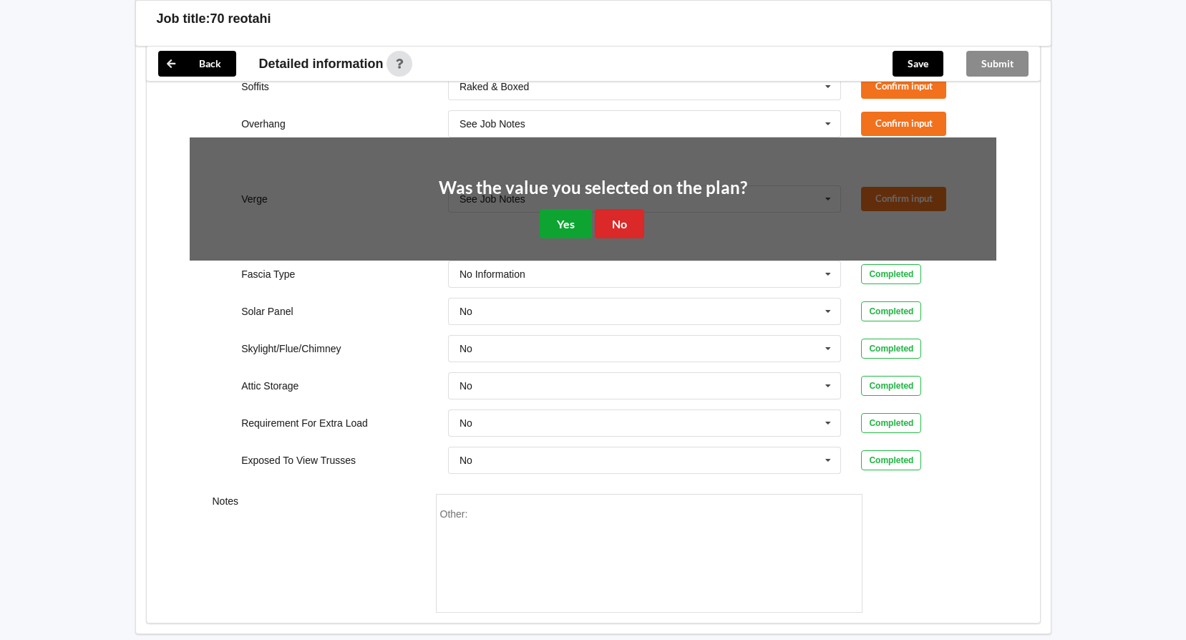
click at [560, 214] on button "Yes" at bounding box center [566, 223] width 52 height 29
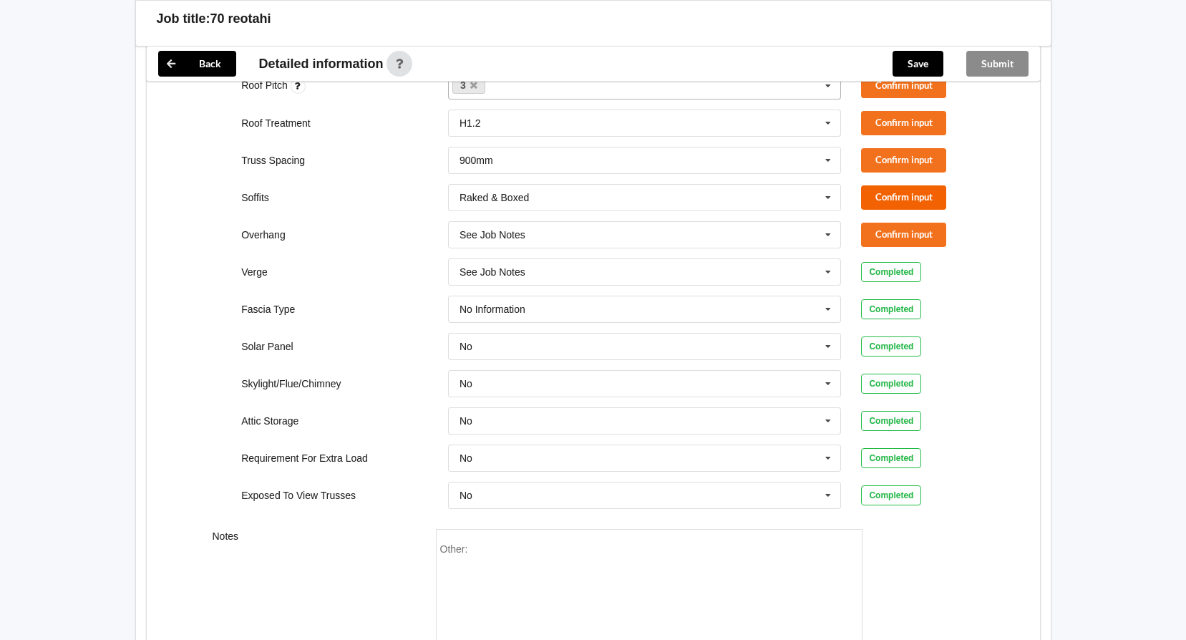
scroll to position [709, 0]
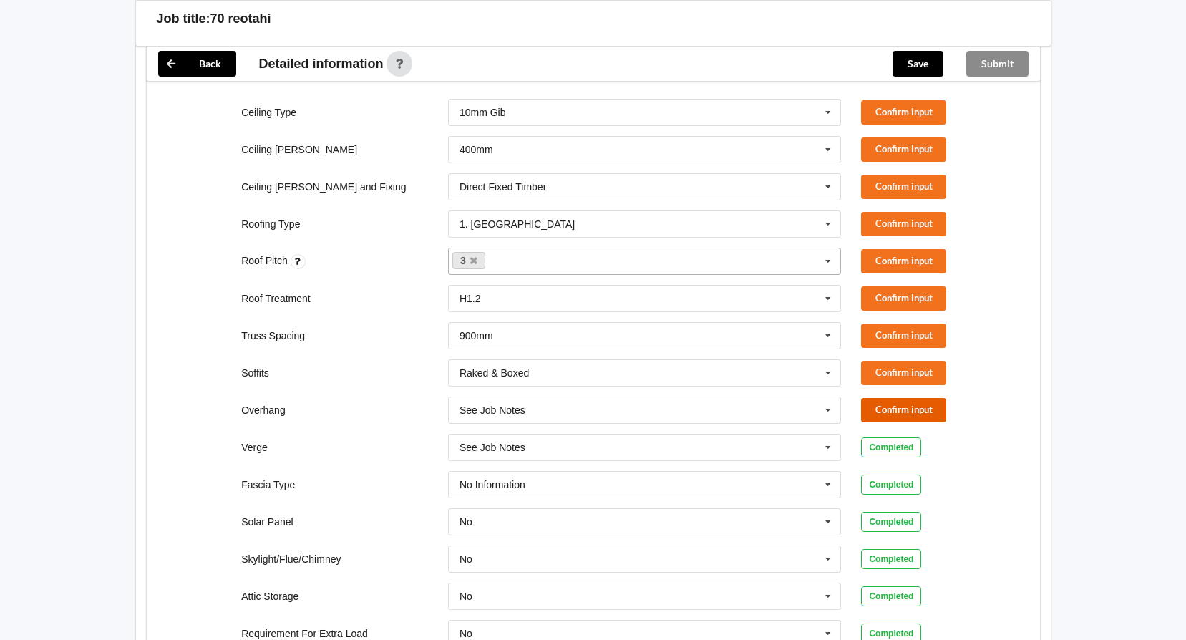
click at [915, 416] on button "Confirm input" at bounding box center [903, 410] width 85 height 24
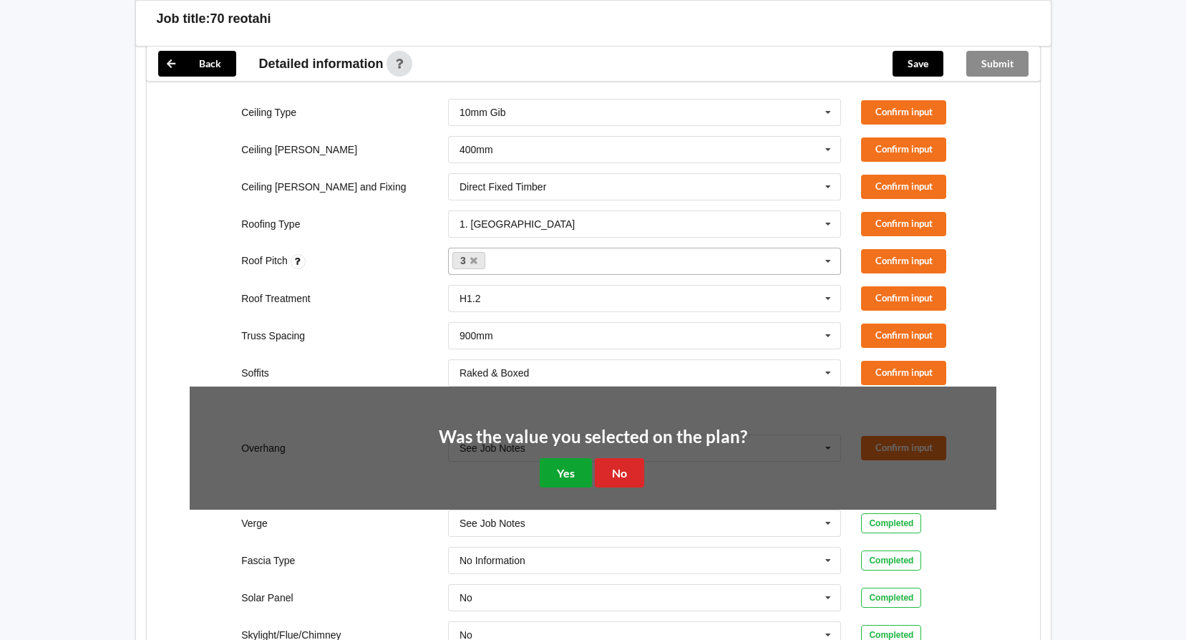
click at [569, 467] on button "Yes" at bounding box center [566, 472] width 52 height 29
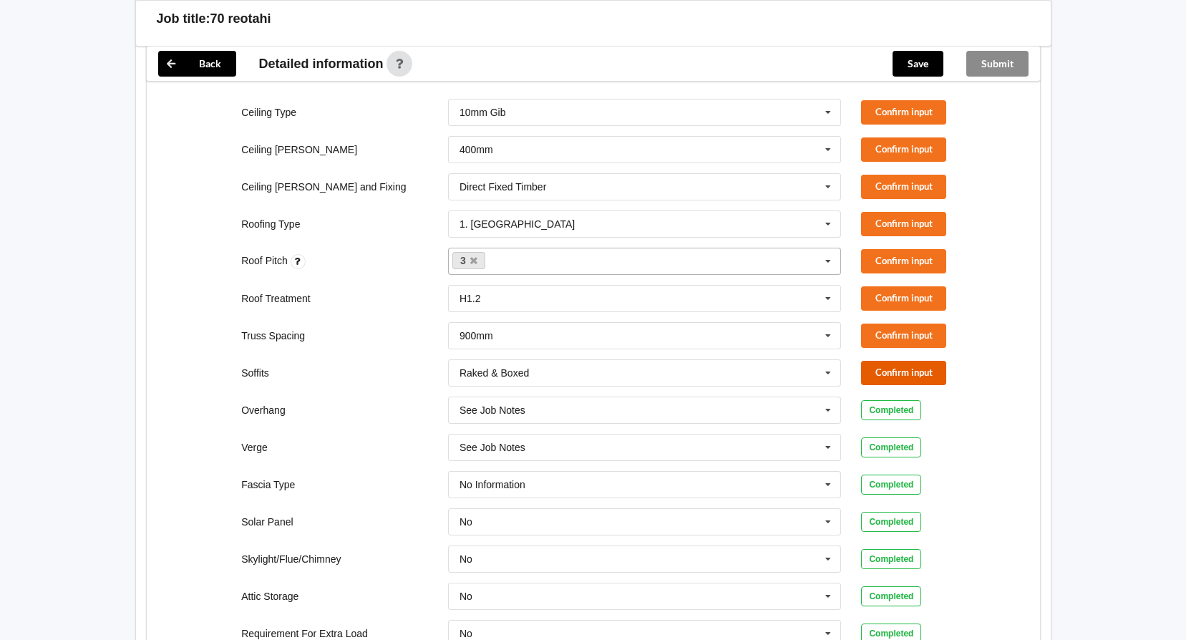
click at [900, 371] on button "Confirm input" at bounding box center [903, 373] width 85 height 24
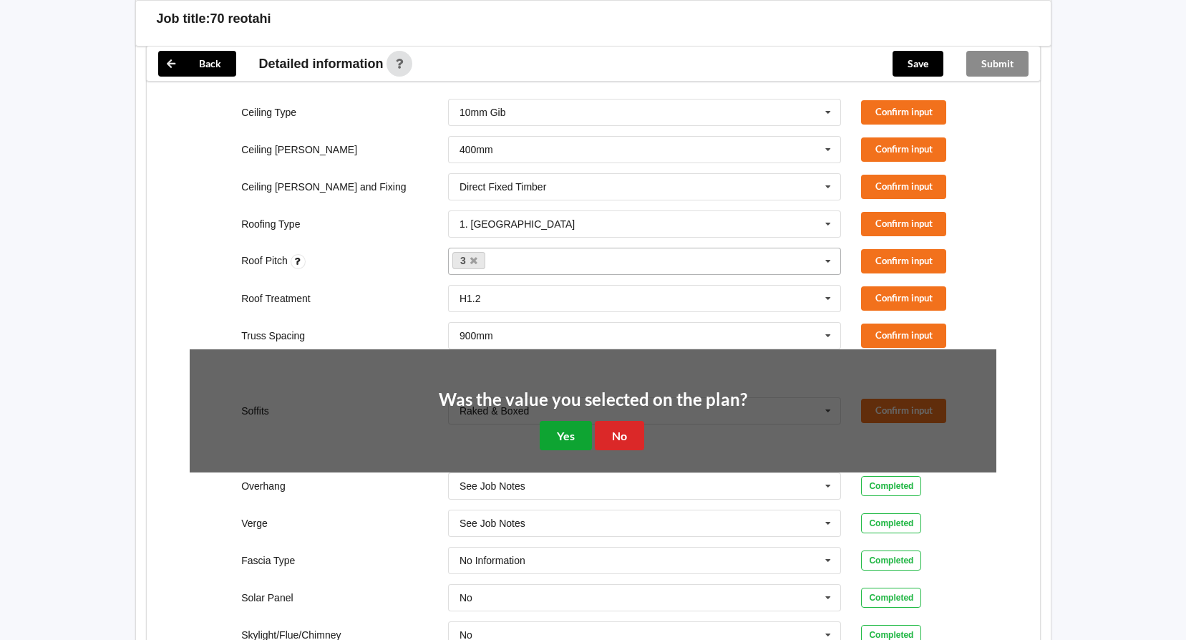
click at [569, 440] on button "Yes" at bounding box center [566, 435] width 52 height 29
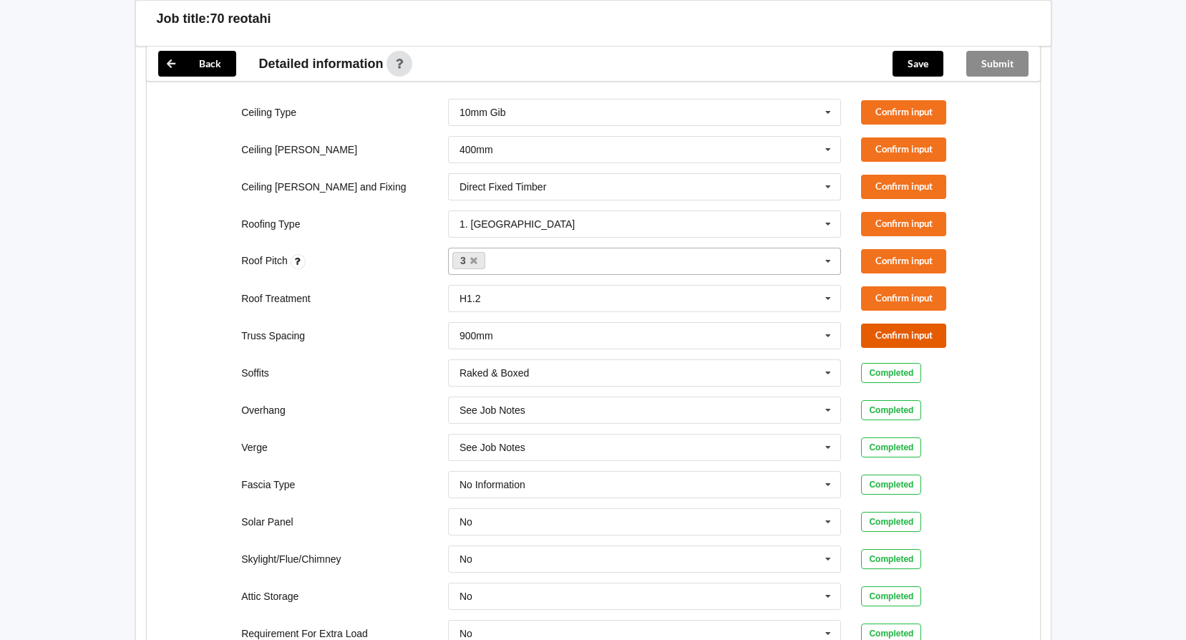
click at [908, 334] on button "Confirm input" at bounding box center [903, 336] width 85 height 24
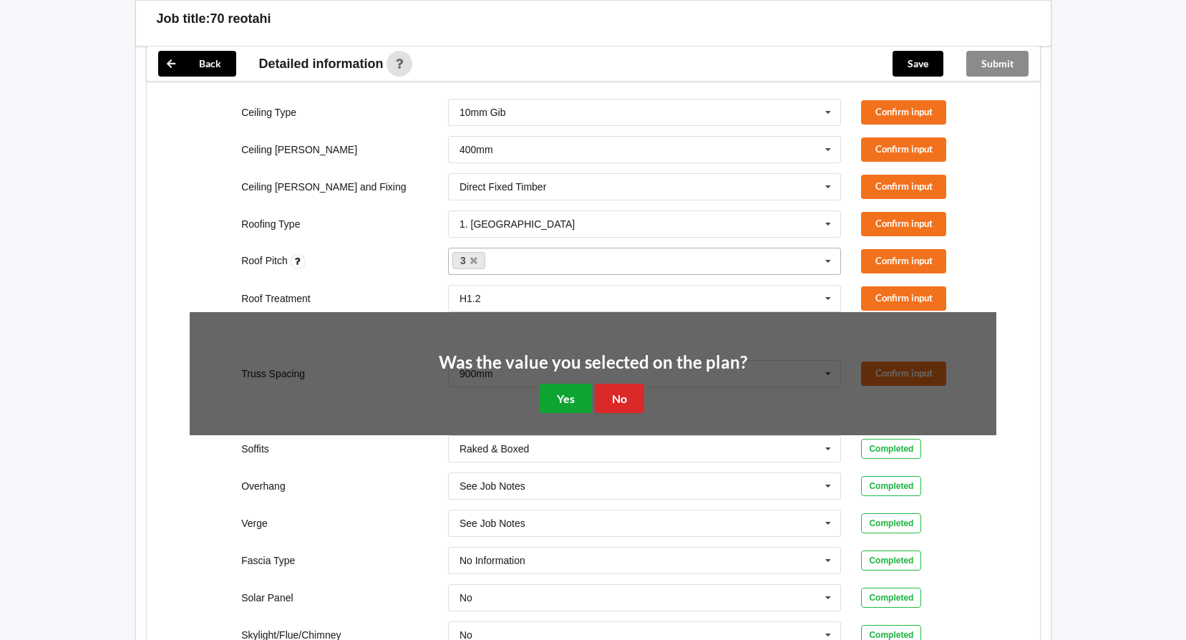
click at [554, 384] on button "Yes" at bounding box center [566, 398] width 52 height 29
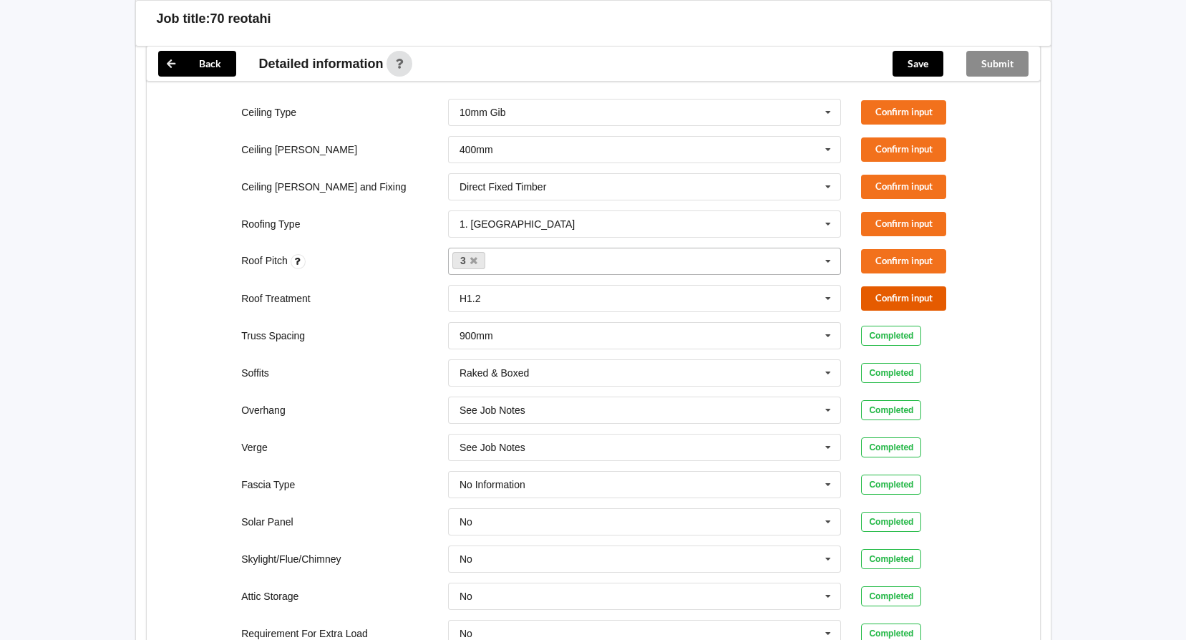
click at [893, 286] on button "Confirm input" at bounding box center [903, 298] width 85 height 24
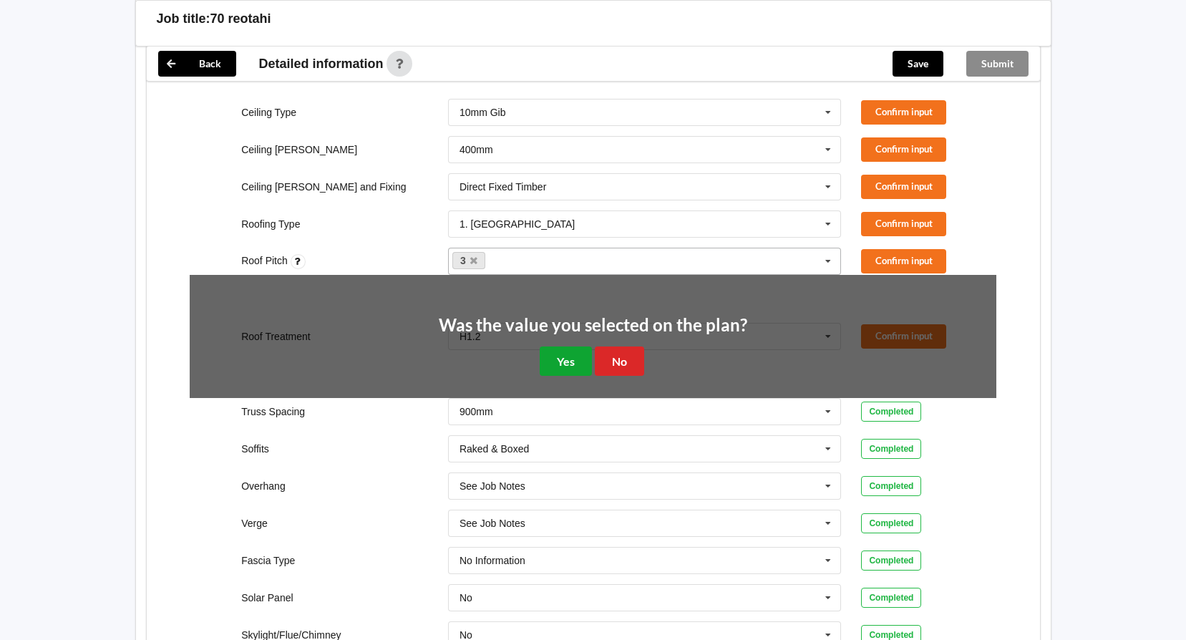
click at [563, 368] on button "Yes" at bounding box center [566, 360] width 52 height 29
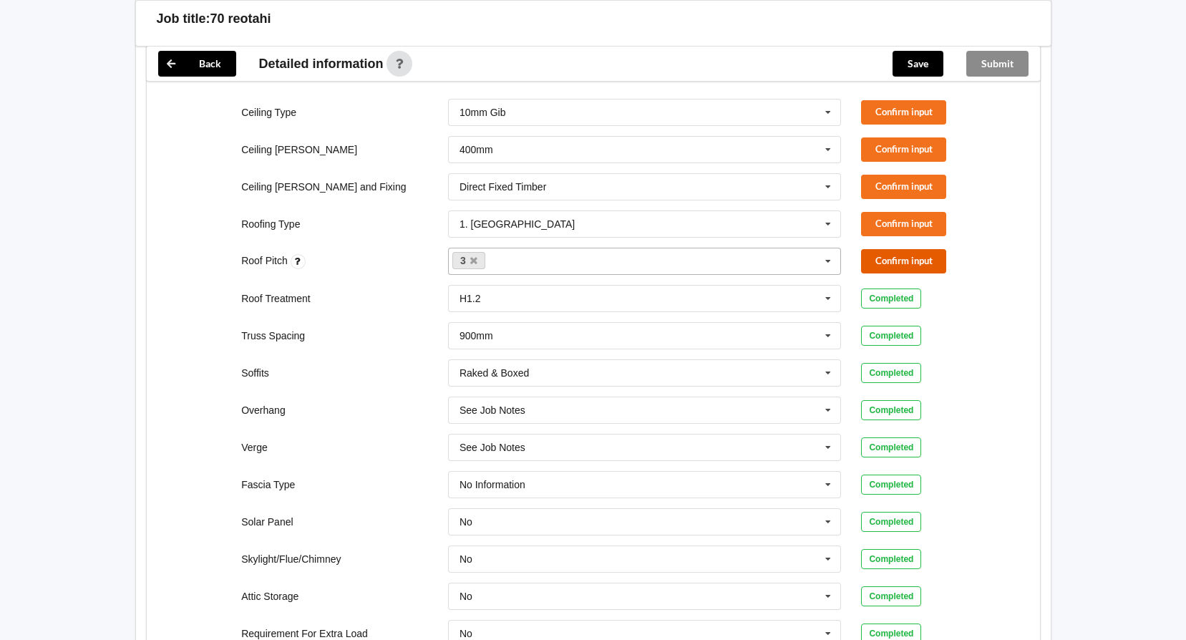
click at [900, 252] on button "Confirm input" at bounding box center [903, 261] width 85 height 24
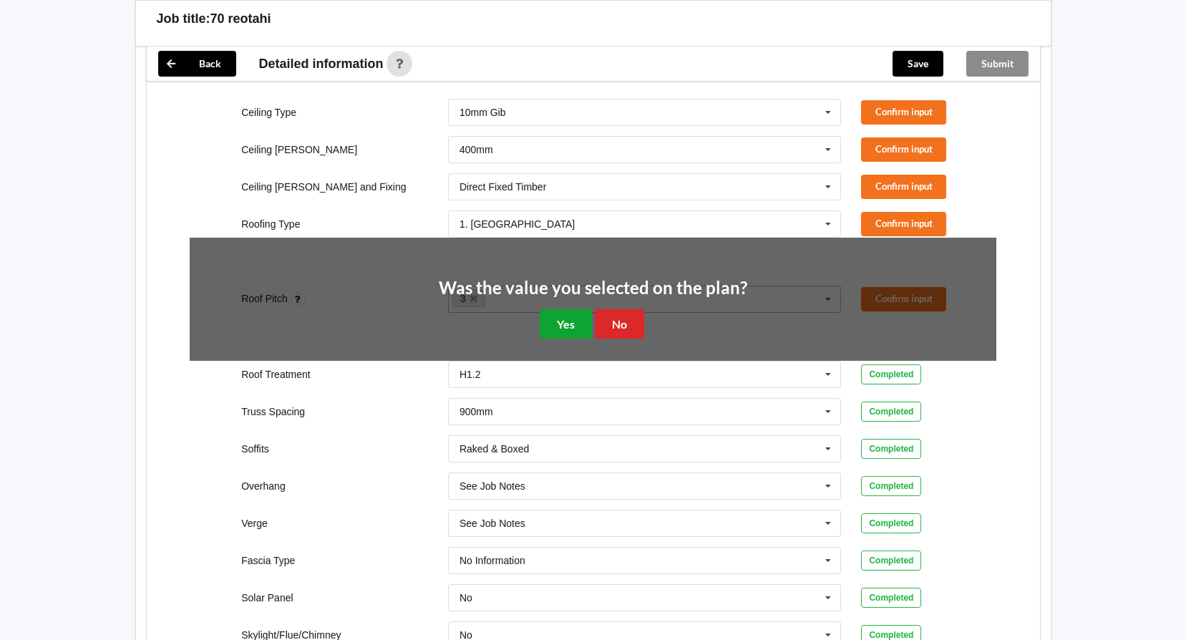
click at [566, 326] on button "Yes" at bounding box center [566, 323] width 52 height 29
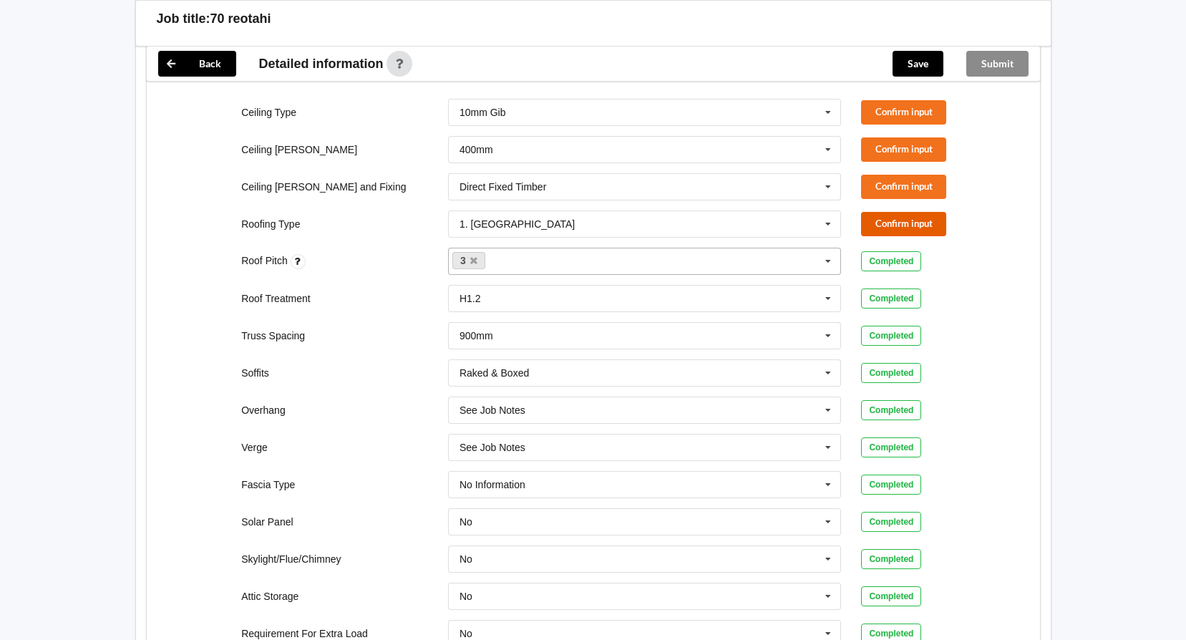
click at [905, 213] on button "Confirm input" at bounding box center [903, 224] width 85 height 24
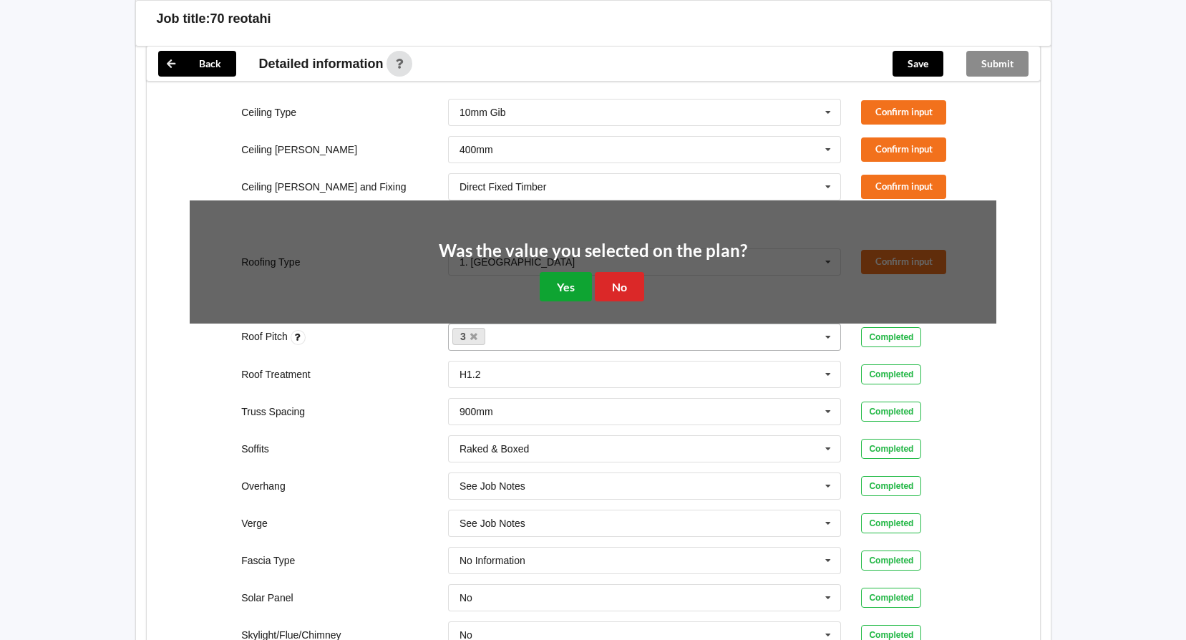
click at [560, 292] on button "Yes" at bounding box center [566, 286] width 52 height 29
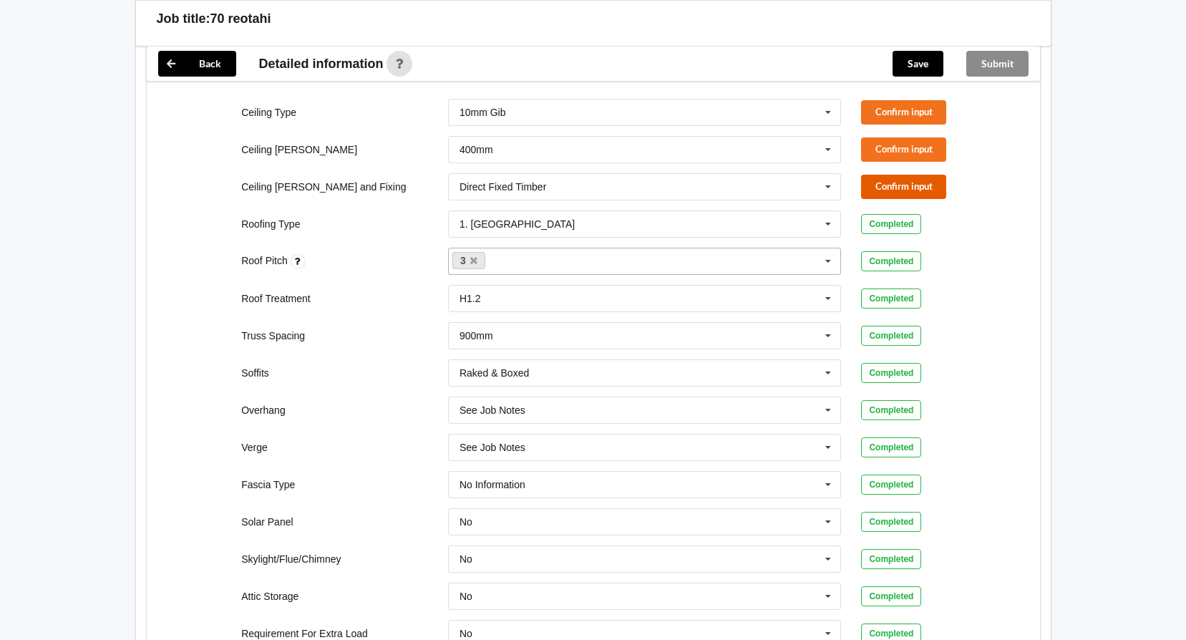
click at [879, 182] on button "Confirm input" at bounding box center [903, 187] width 85 height 24
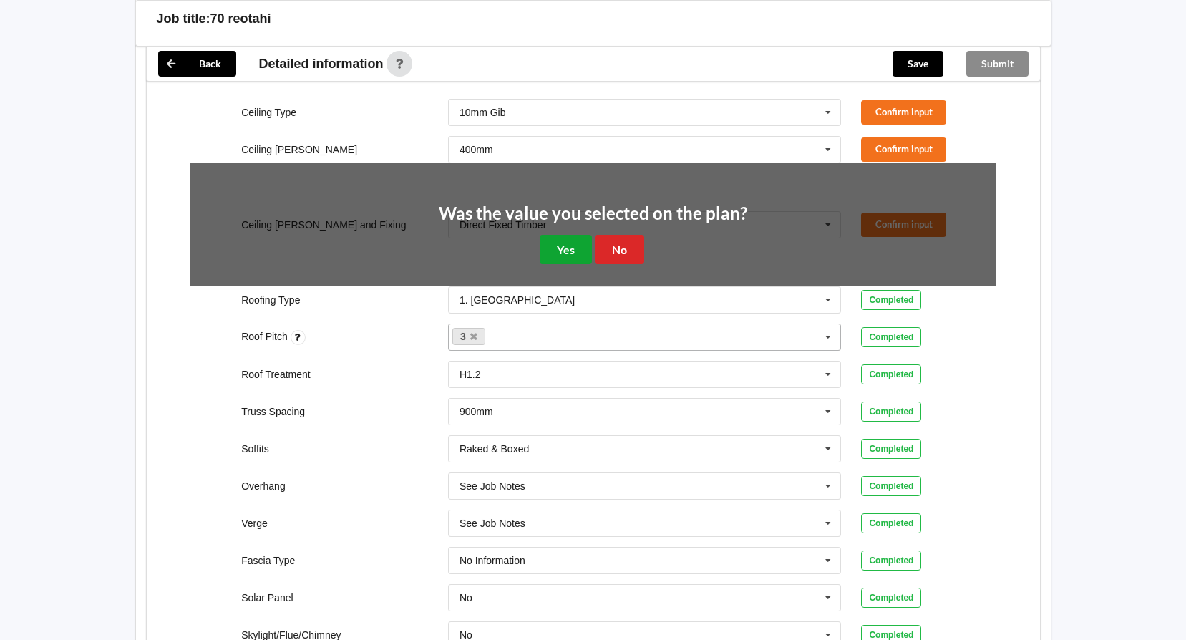
click at [545, 258] on button "Yes" at bounding box center [566, 249] width 52 height 29
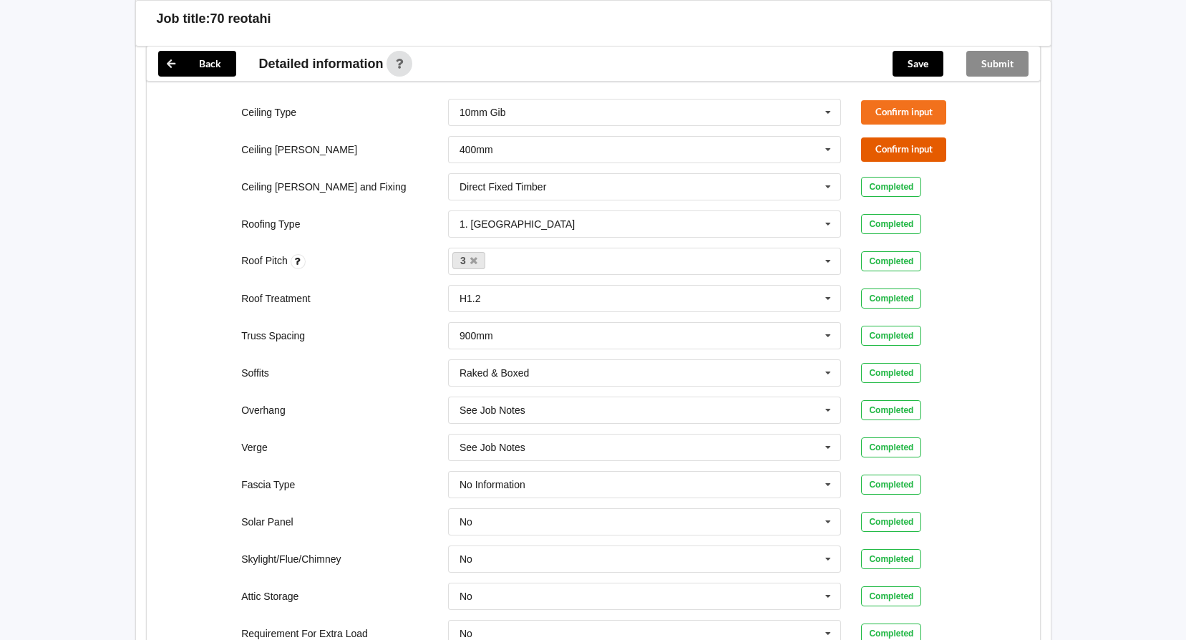
click at [877, 145] on button "Confirm input" at bounding box center [903, 149] width 85 height 24
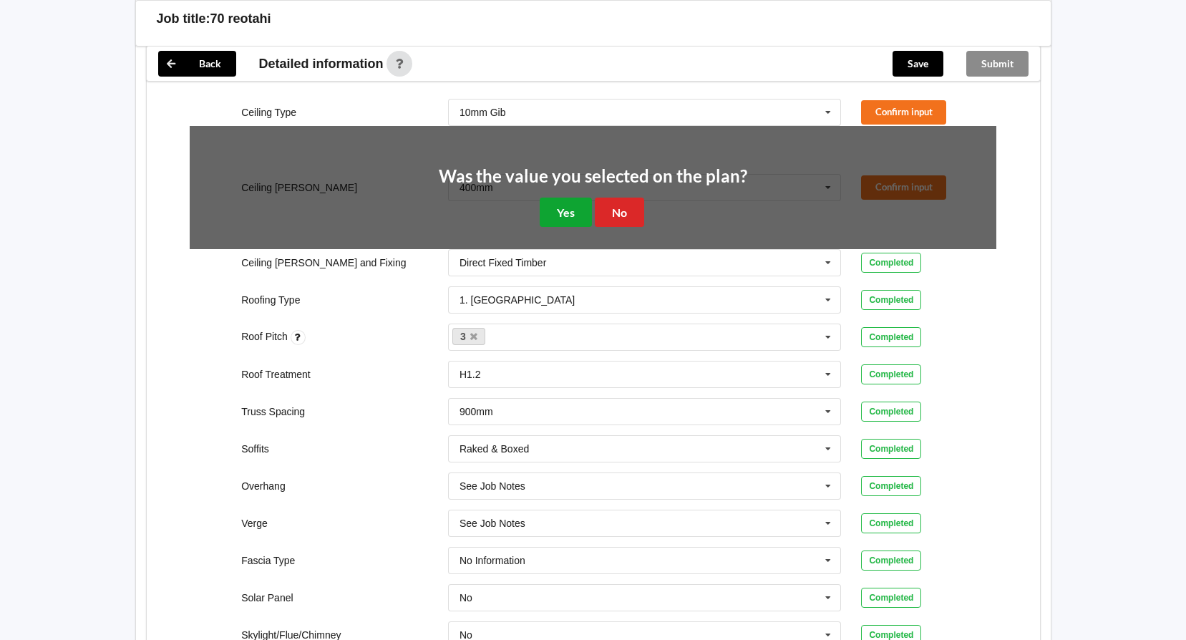
click at [563, 227] on button "Yes" at bounding box center [566, 212] width 52 height 29
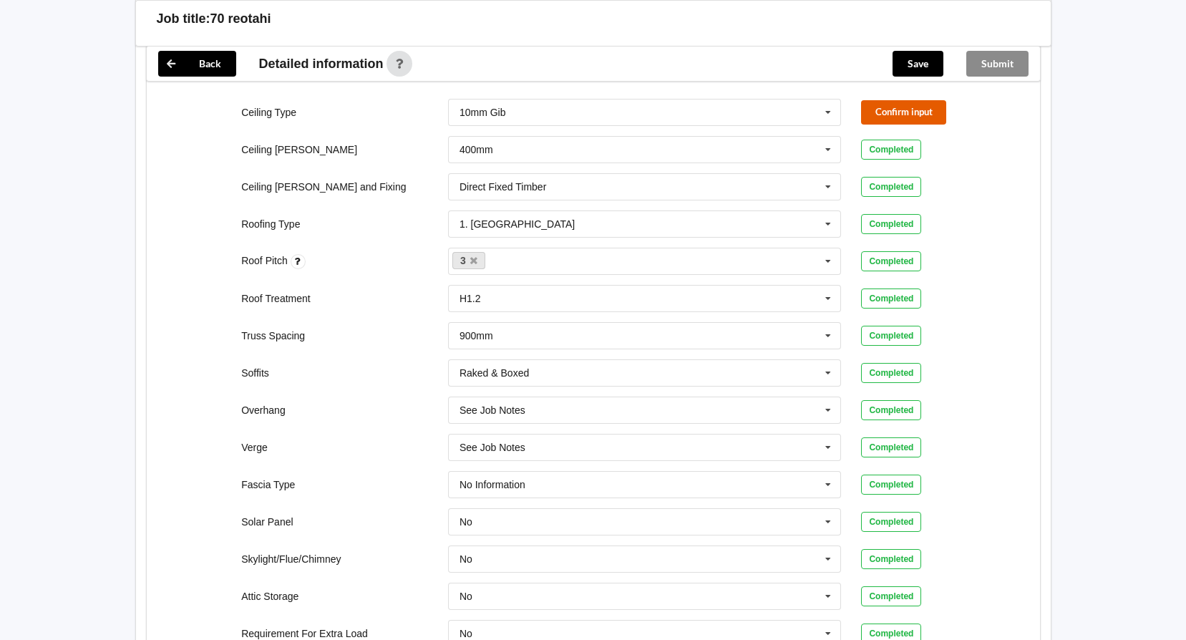
click at [882, 108] on button "Confirm input" at bounding box center [903, 112] width 85 height 24
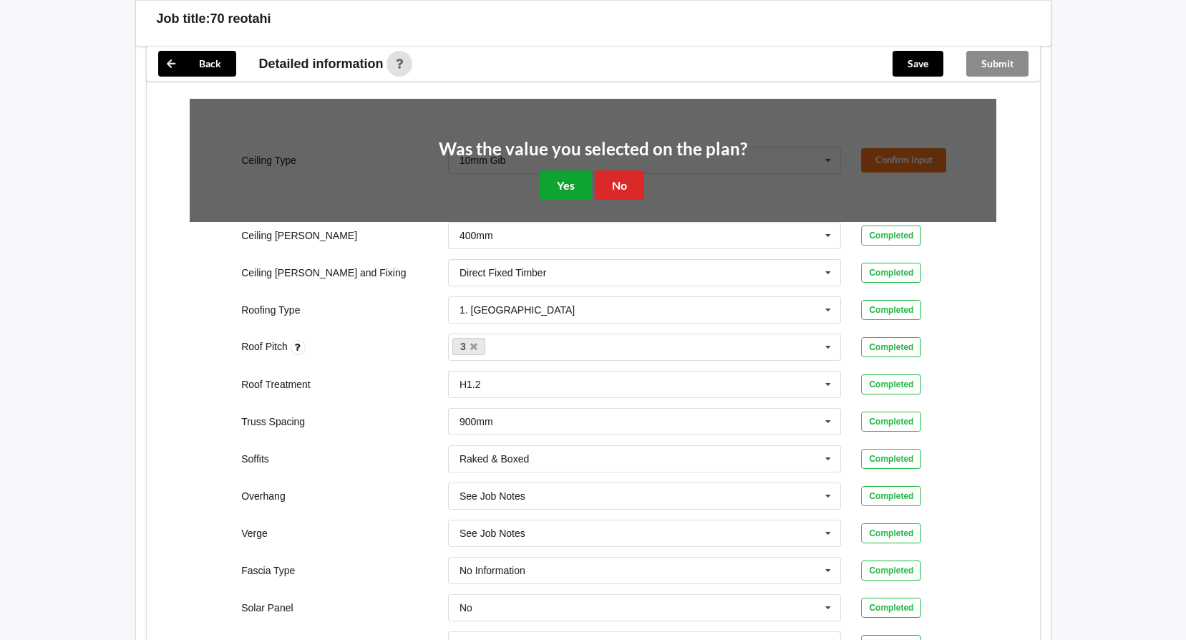
click at [565, 191] on button "Yes" at bounding box center [566, 184] width 52 height 29
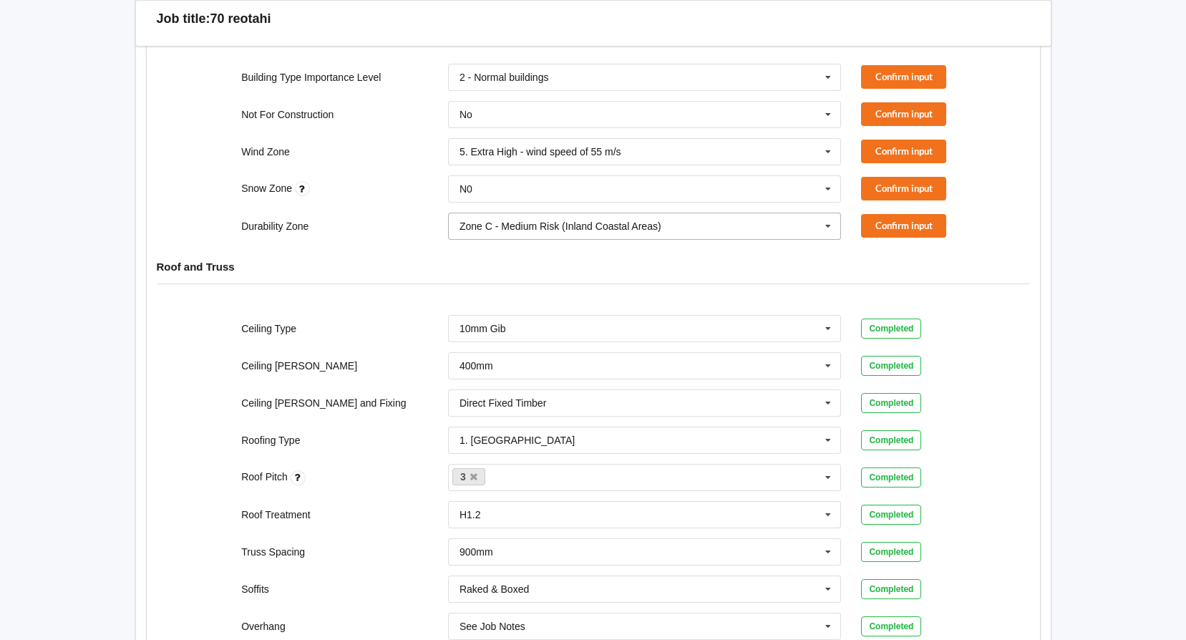
scroll to position [279, 0]
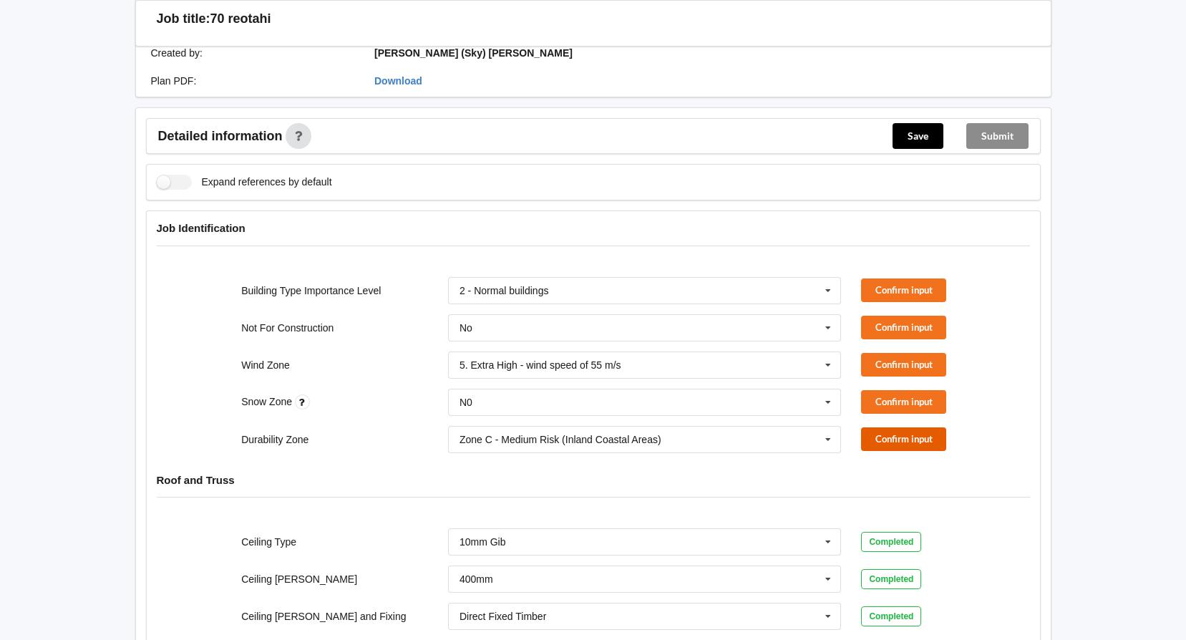
click at [925, 429] on button "Confirm input" at bounding box center [903, 439] width 85 height 24
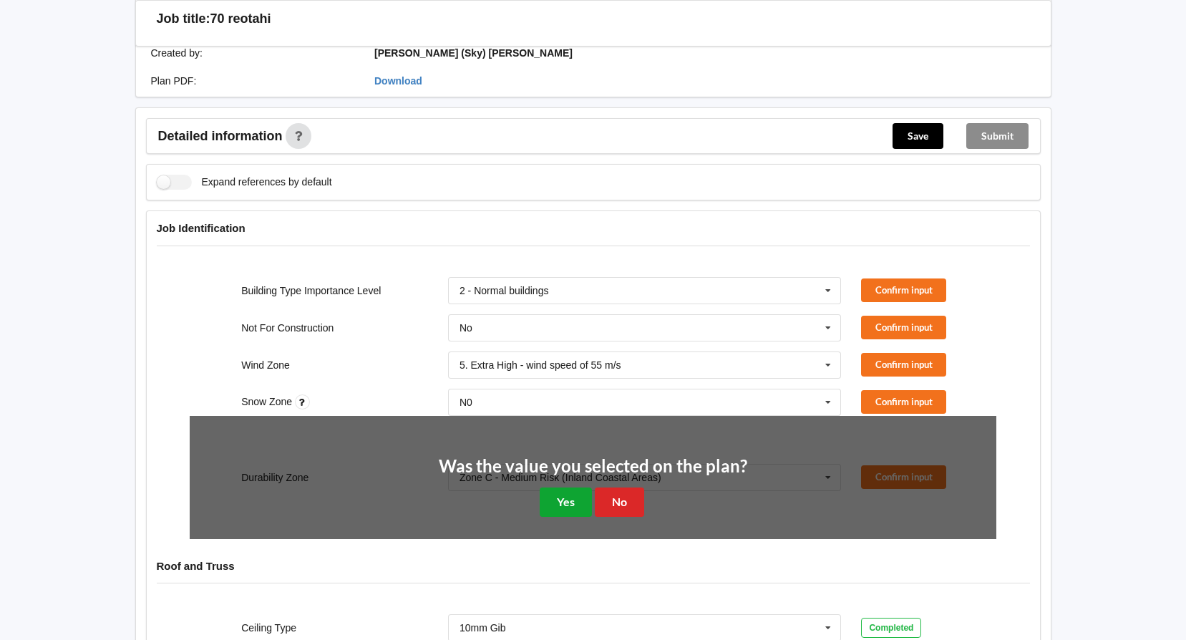
click at [573, 501] on button "Yes" at bounding box center [566, 501] width 52 height 29
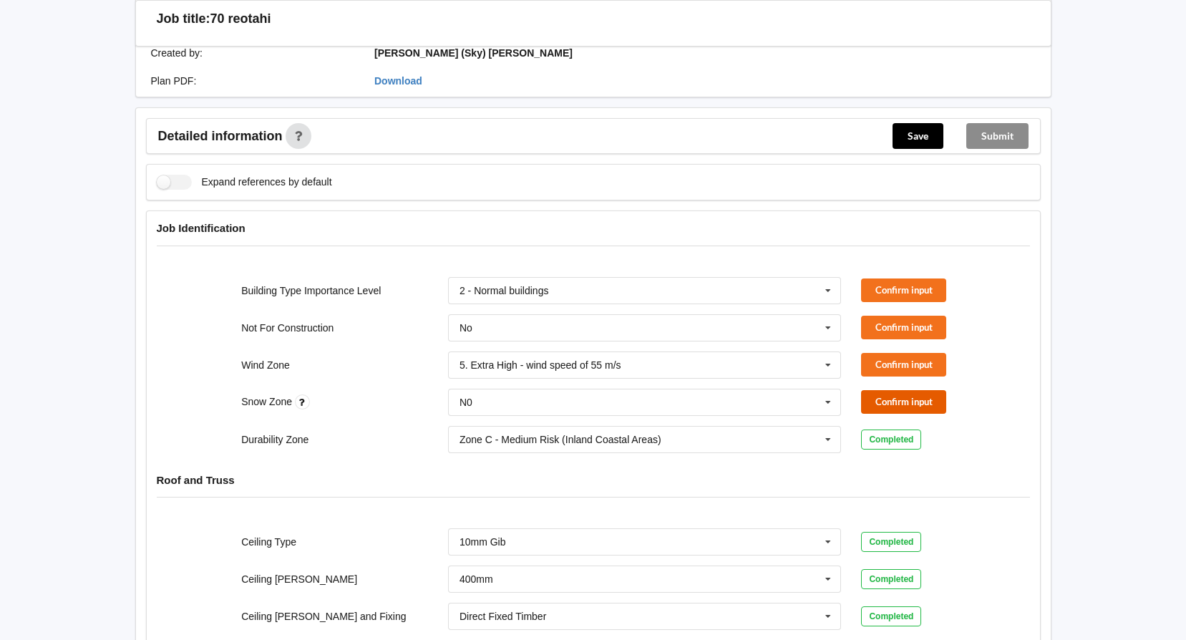
click at [893, 398] on button "Confirm input" at bounding box center [903, 402] width 85 height 24
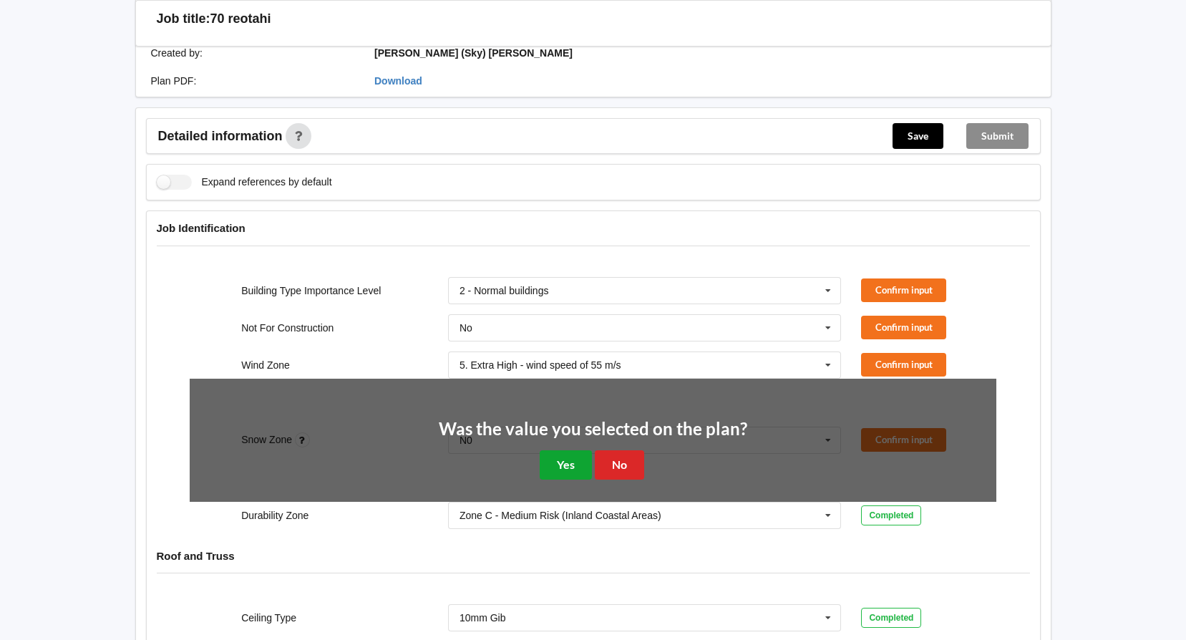
click at [573, 454] on button "Yes" at bounding box center [566, 464] width 52 height 29
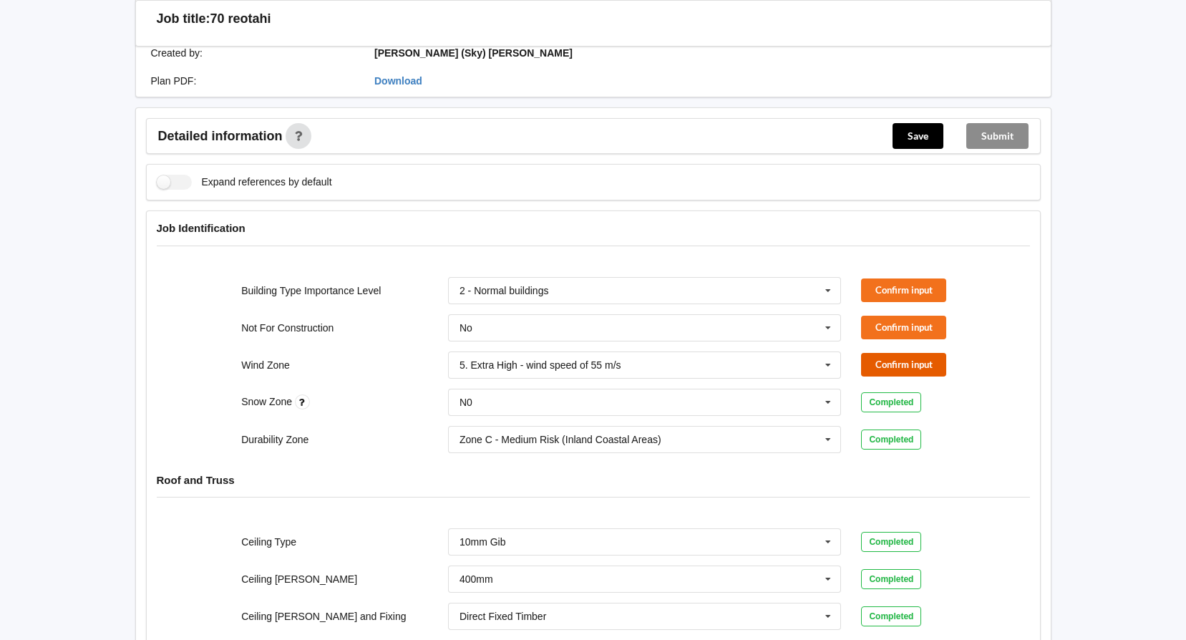
click at [895, 357] on button "Confirm input" at bounding box center [903, 365] width 85 height 24
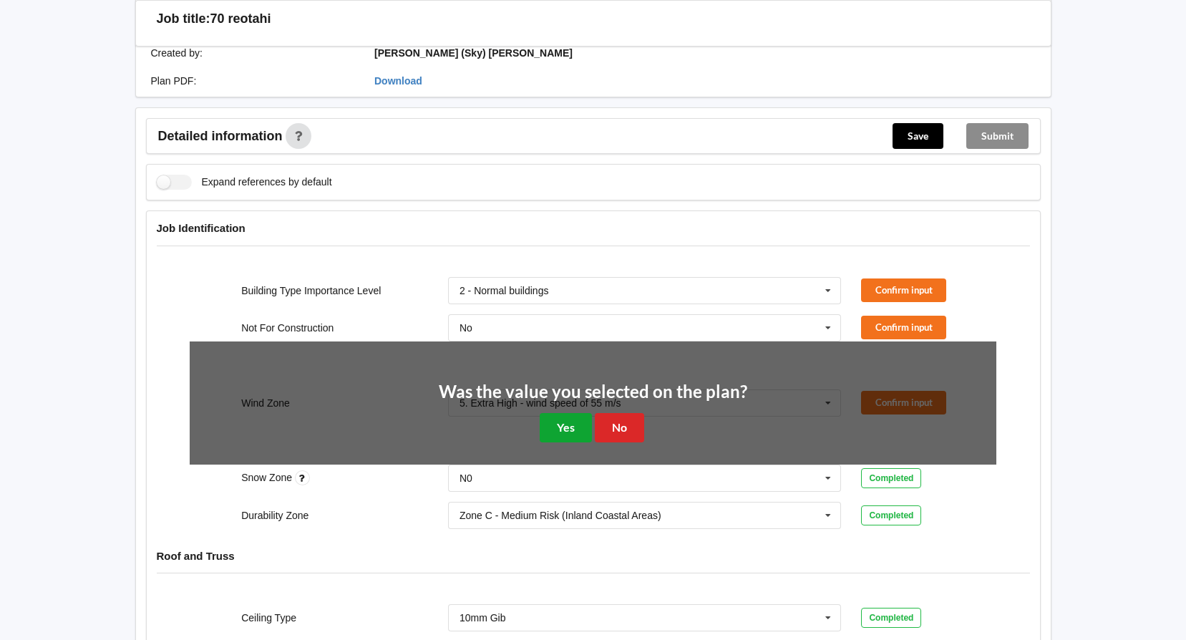
click at [577, 431] on button "Yes" at bounding box center [566, 427] width 52 height 29
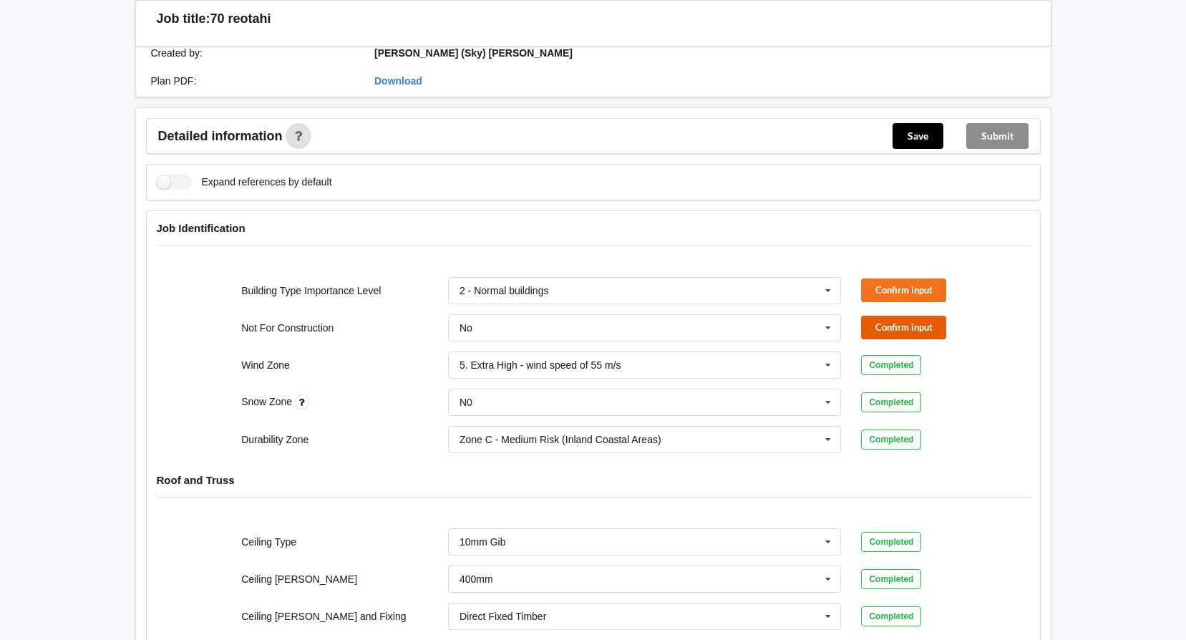
click at [923, 324] on button "Confirm input" at bounding box center [903, 328] width 85 height 24
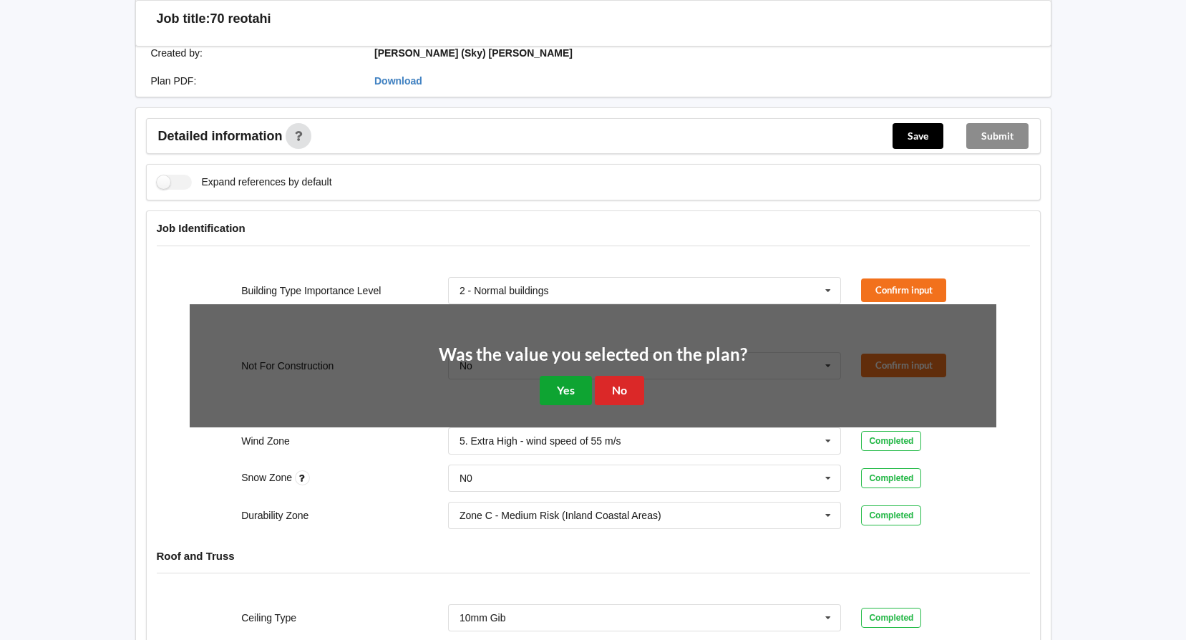
click at [574, 395] on button "Yes" at bounding box center [566, 390] width 52 height 29
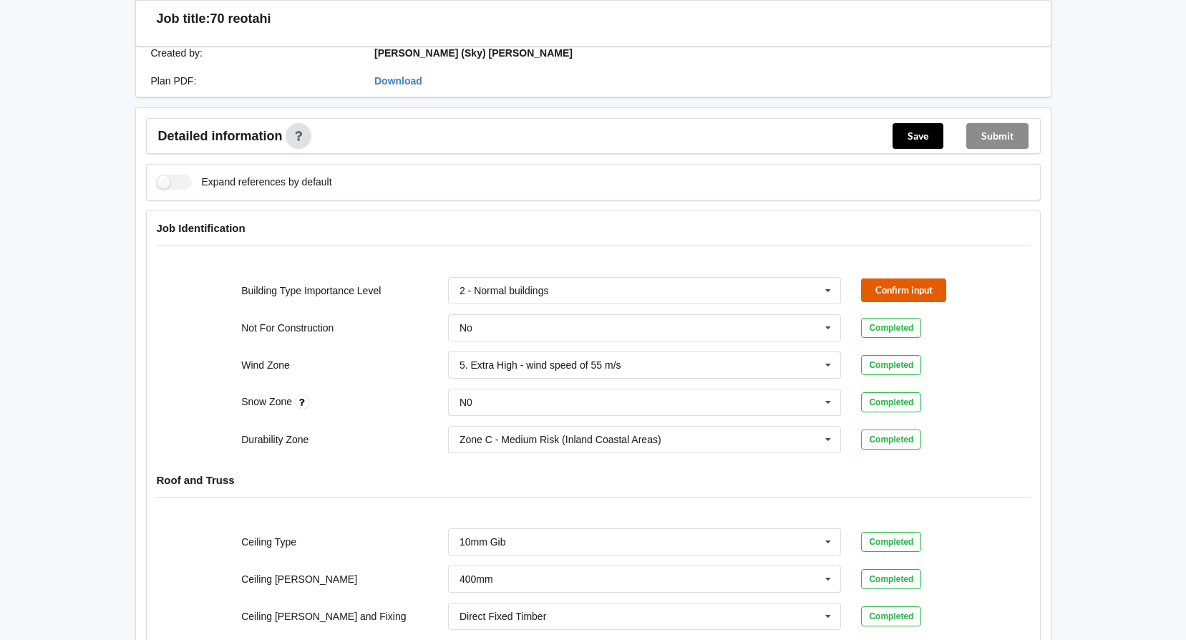
click at [915, 300] on button "Confirm input" at bounding box center [903, 290] width 85 height 24
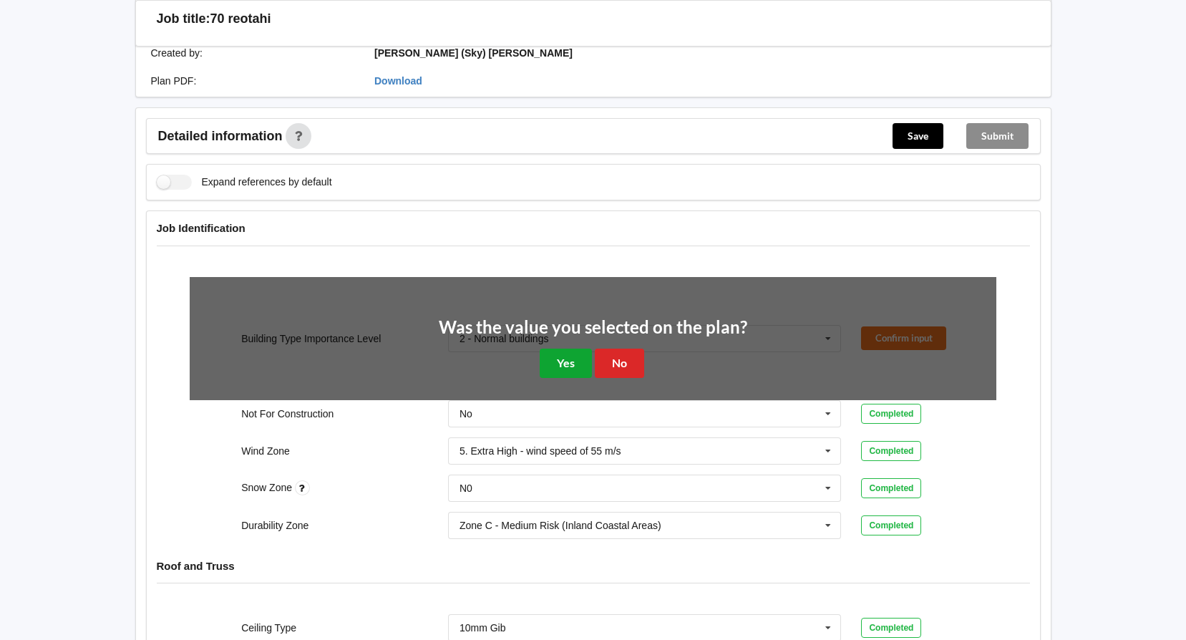
click at [573, 369] on button "Yes" at bounding box center [566, 363] width 52 height 29
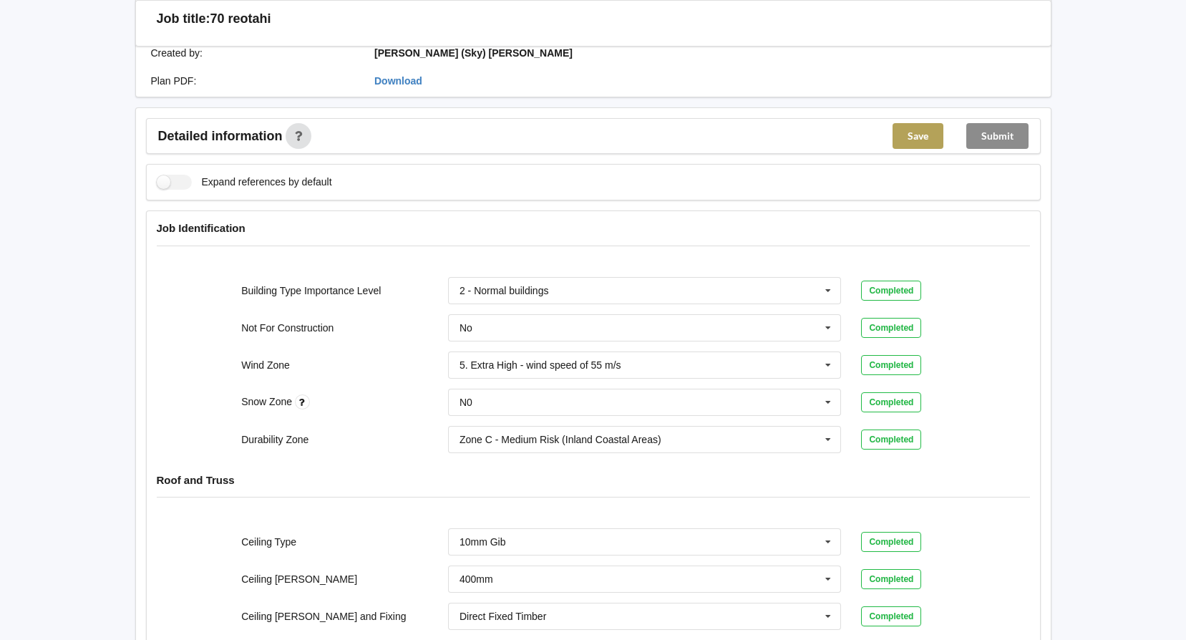
click at [928, 146] on button "Save" at bounding box center [918, 136] width 51 height 26
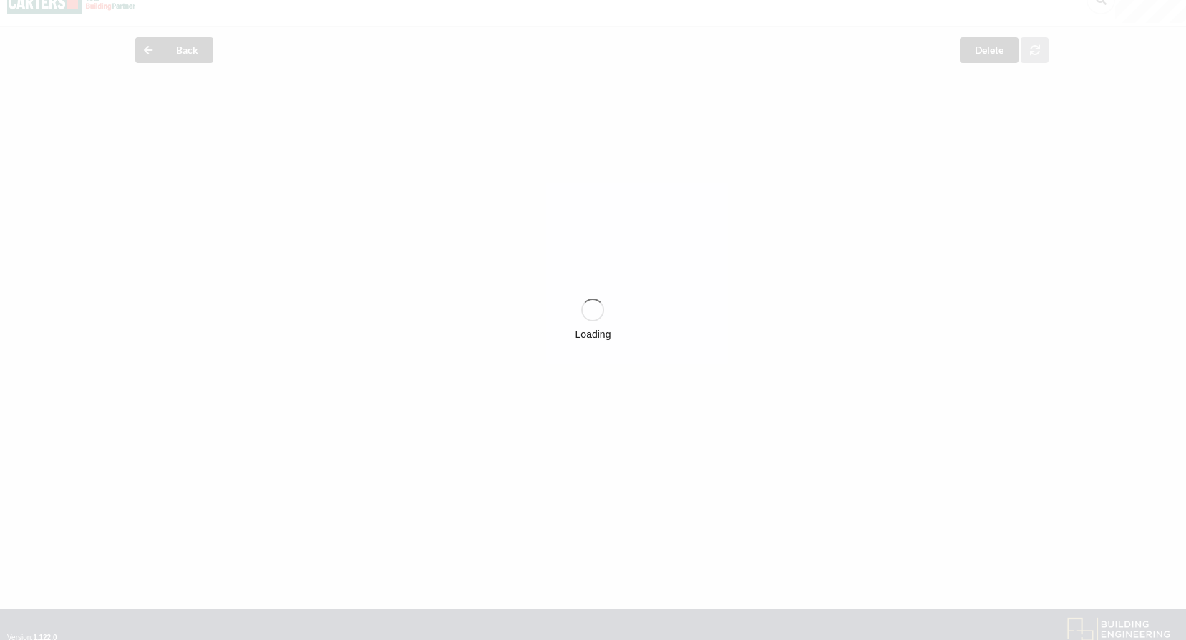
scroll to position [0, 0]
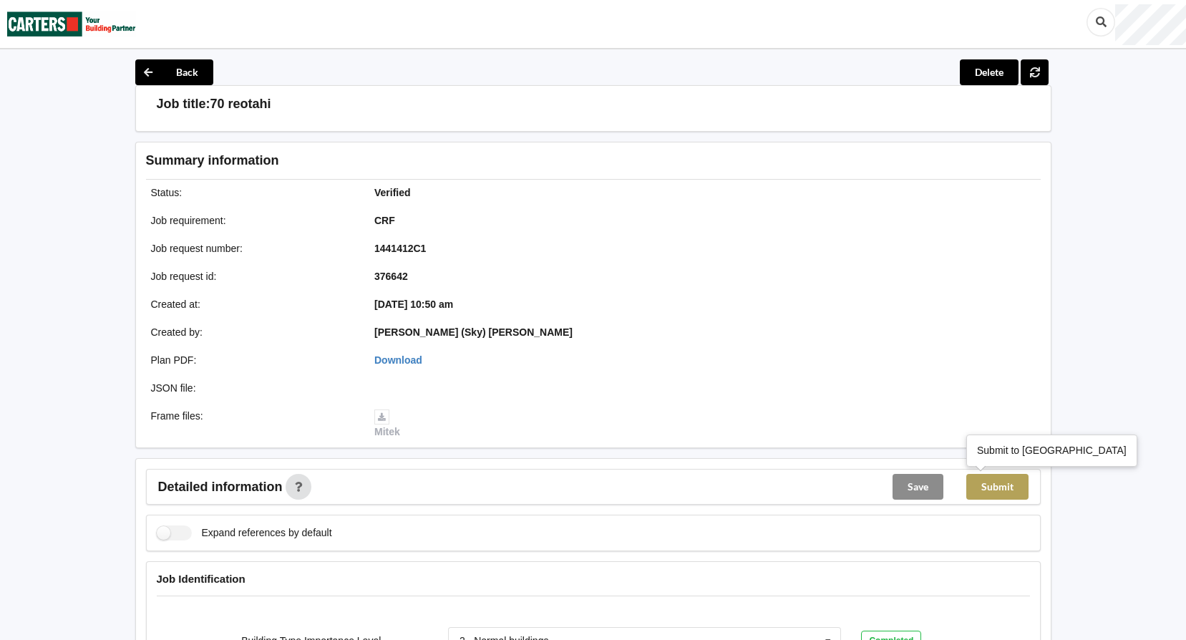
click at [1000, 491] on button "Submit" at bounding box center [997, 487] width 62 height 26
